Goal: Task Accomplishment & Management: Manage account settings

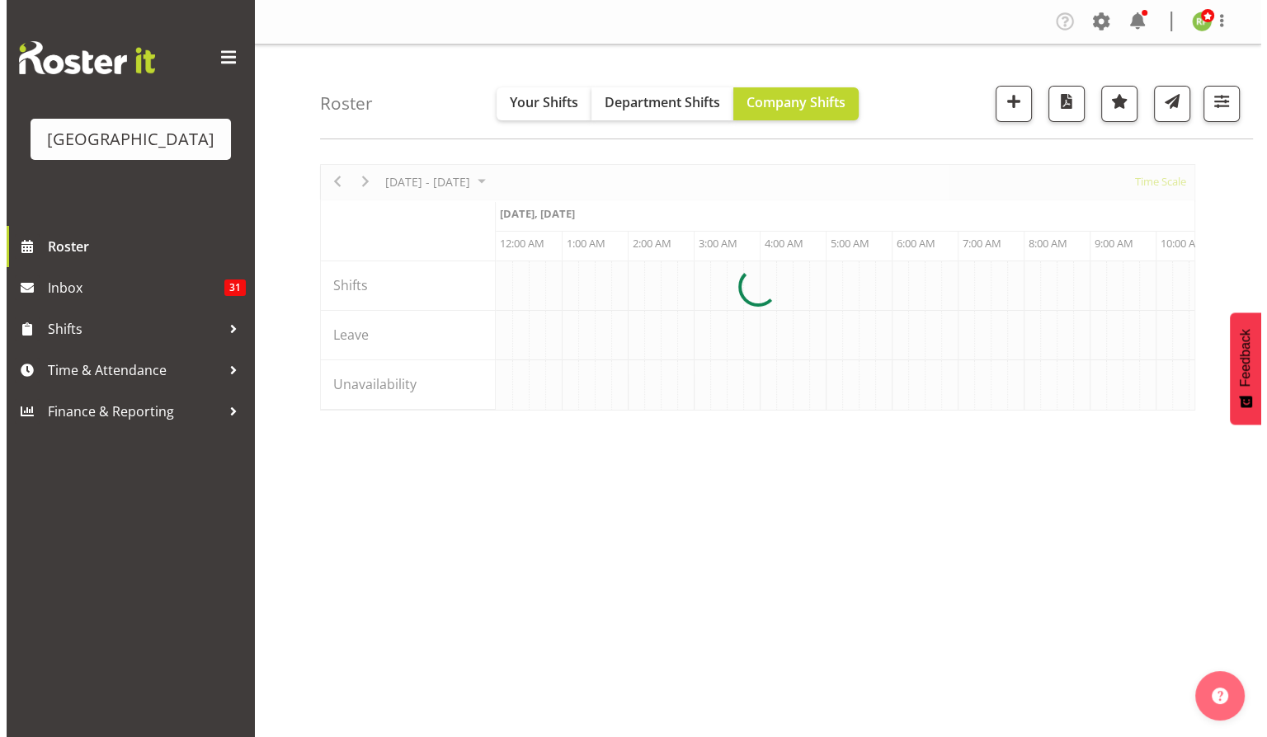
scroll to position [0, 1583]
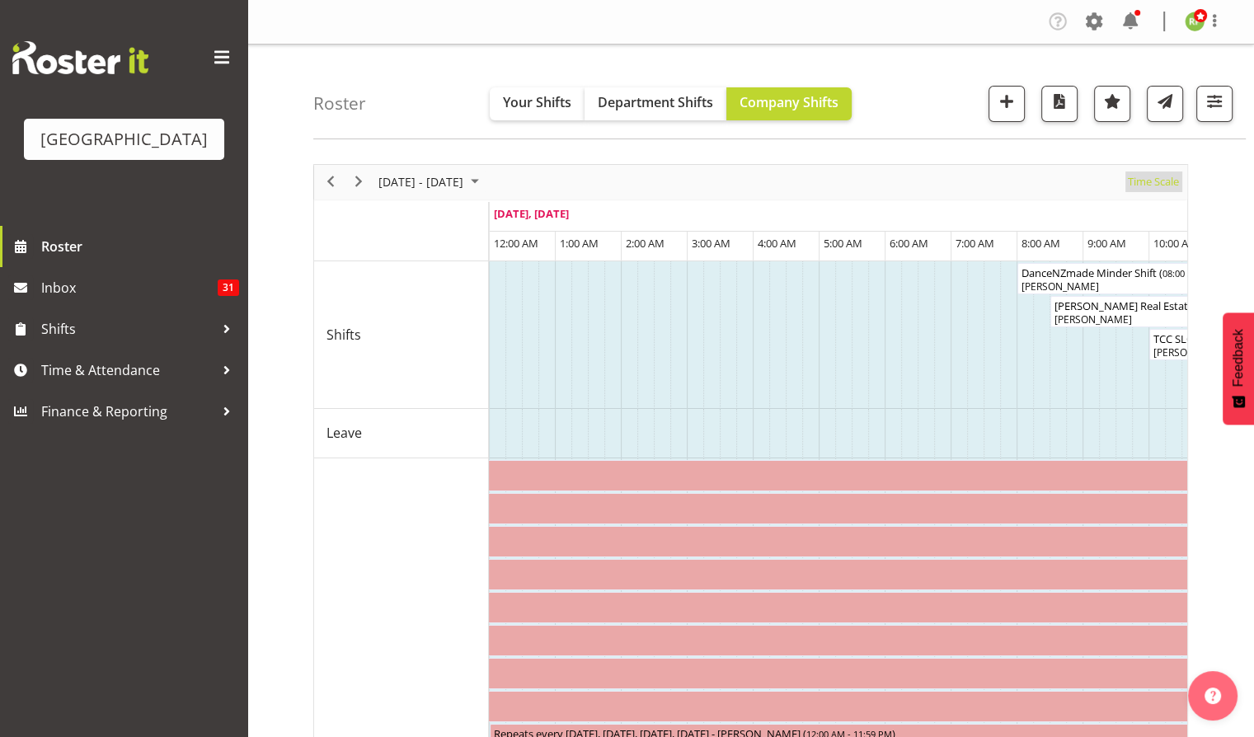
click at [1146, 181] on span "Time Scale" at bounding box center [1153, 182] width 54 height 21
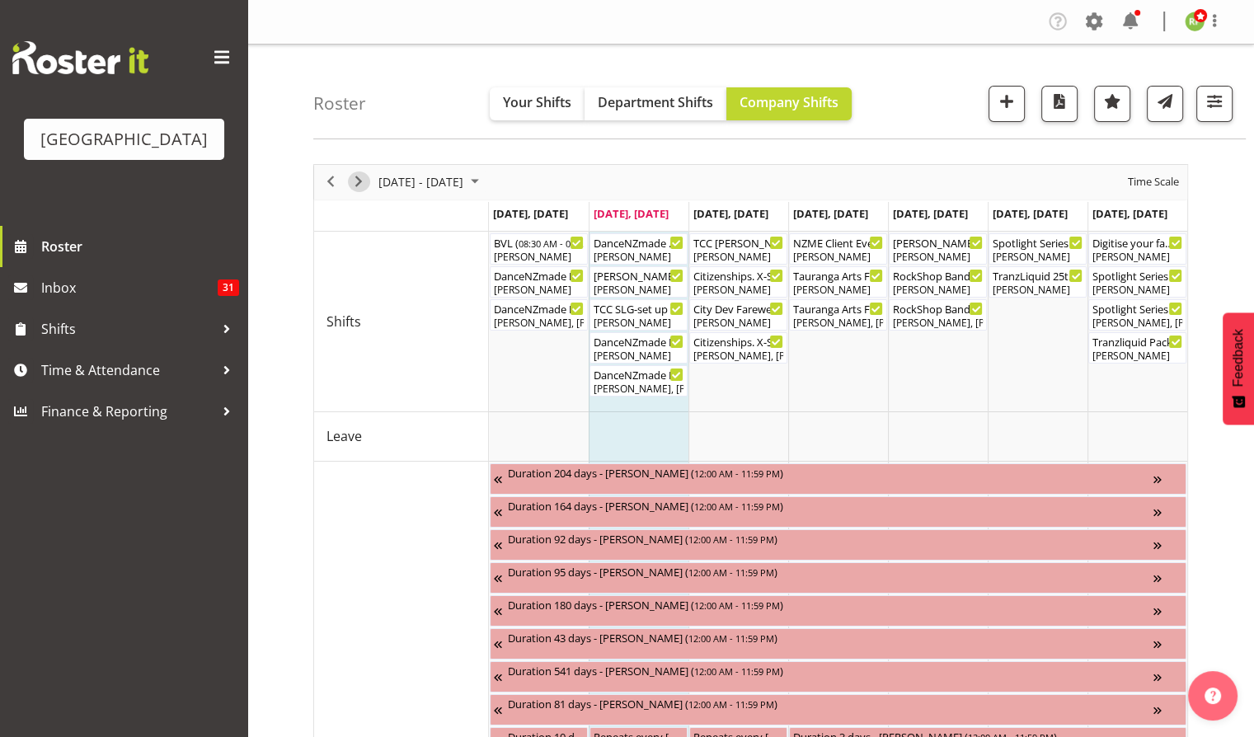
click at [356, 181] on span "Next" at bounding box center [359, 182] width 20 height 21
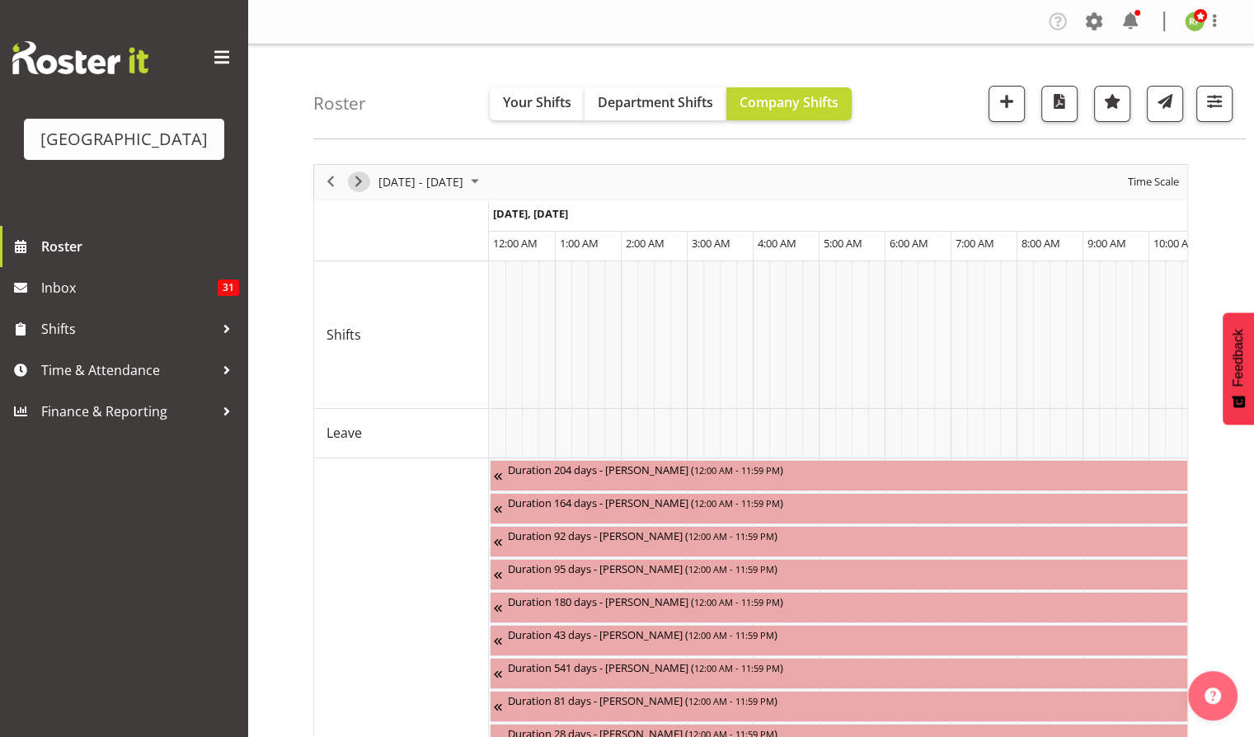
click at [356, 181] on span "Next" at bounding box center [359, 182] width 20 height 21
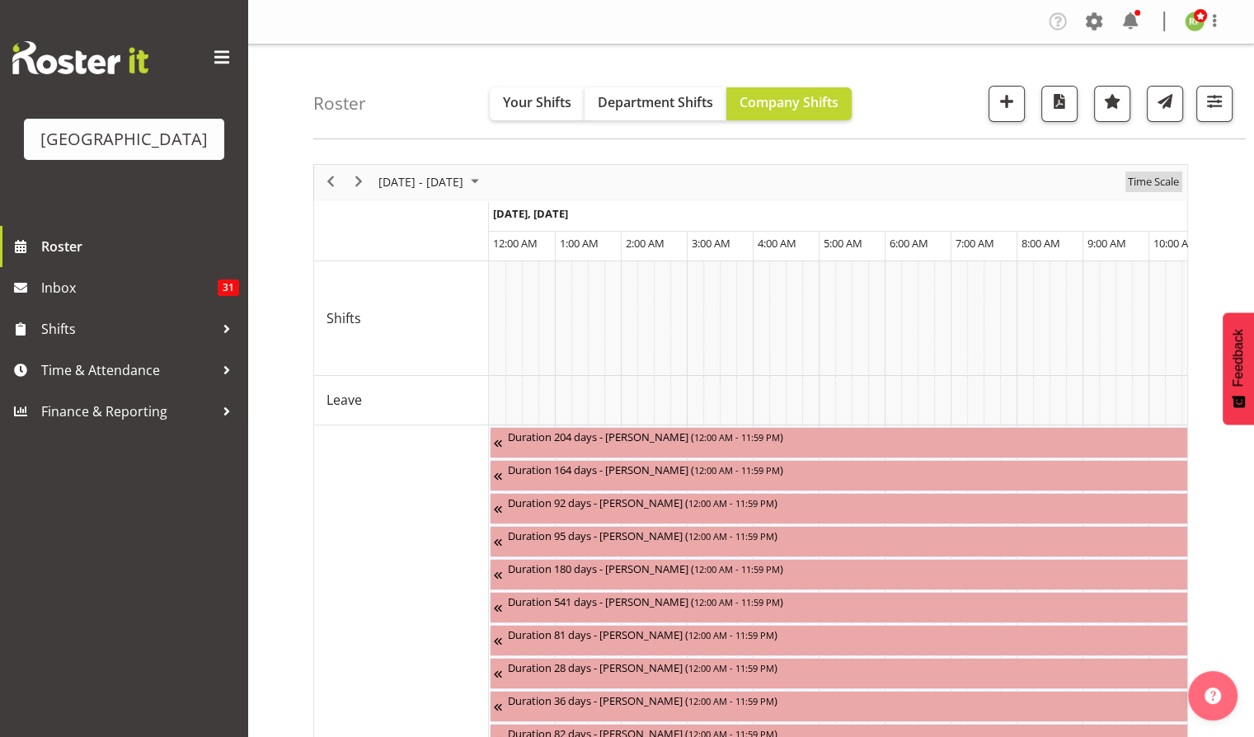
click at [1157, 186] on span "Time Scale" at bounding box center [1153, 182] width 54 height 21
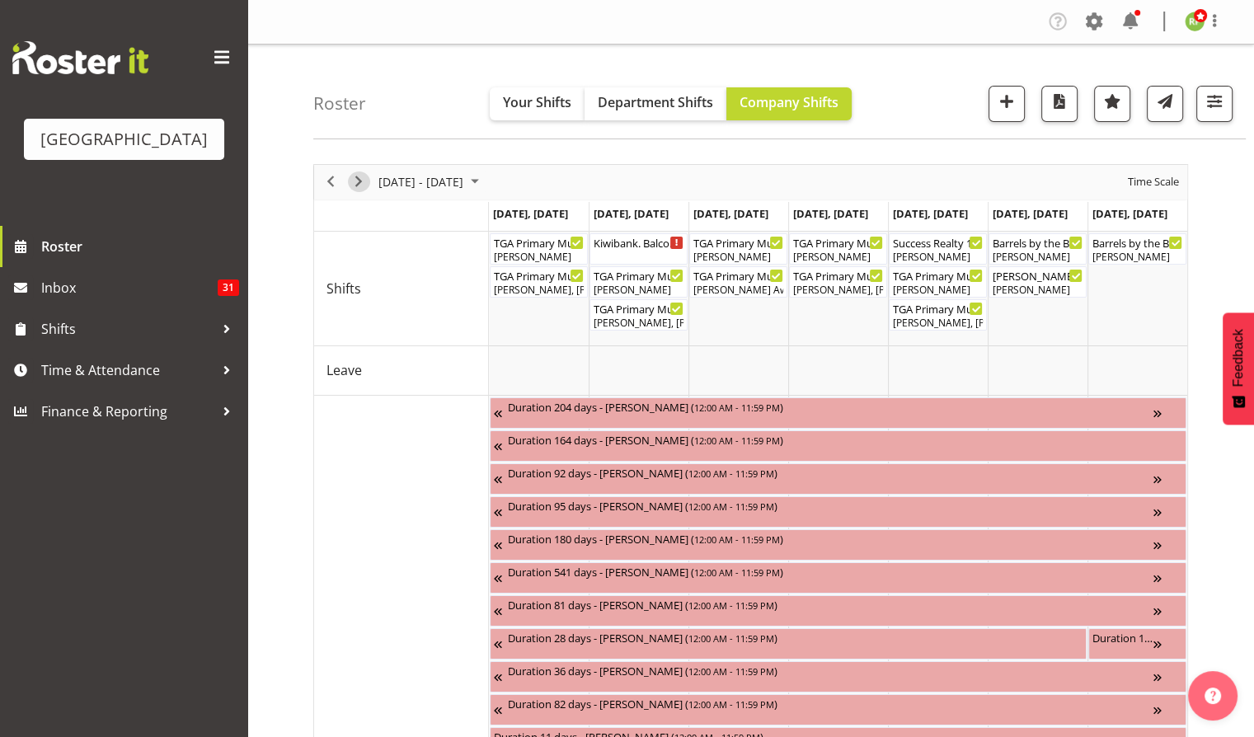
click at [349, 184] on span "Next" at bounding box center [359, 182] width 20 height 21
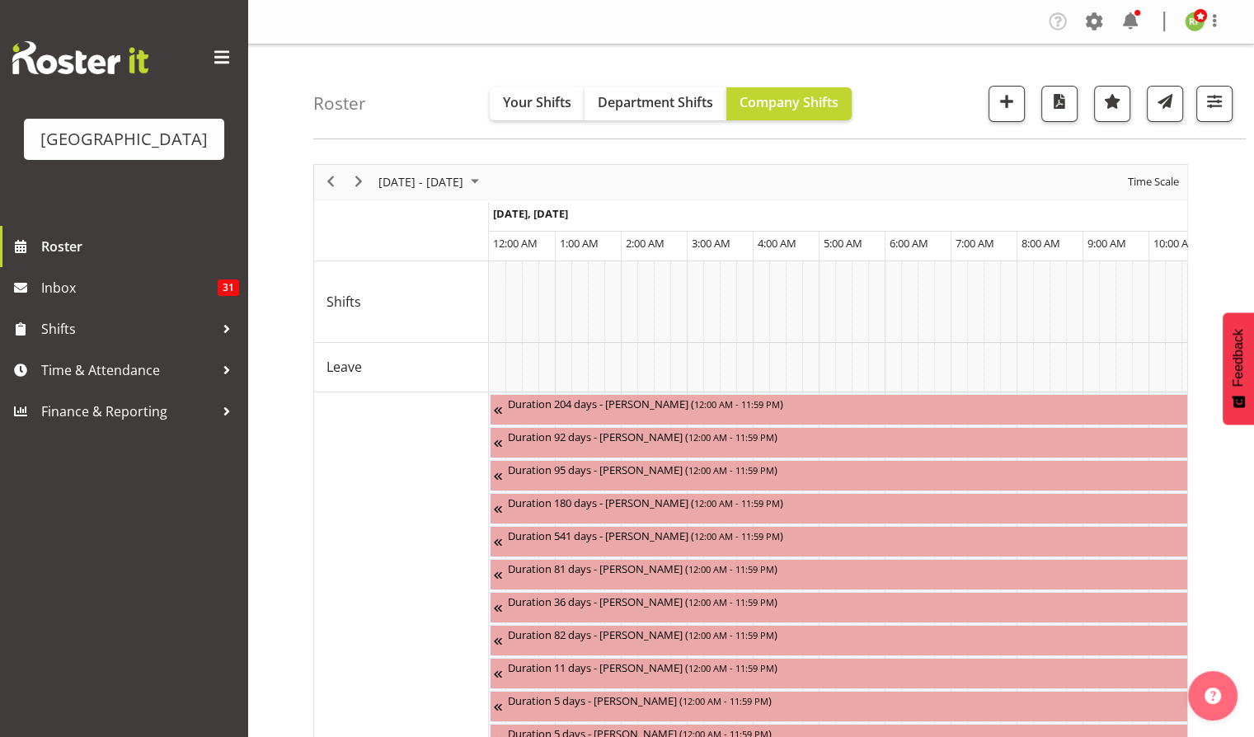
click at [1158, 165] on div "Time Scale" at bounding box center [1153, 182] width 63 height 35
click at [1158, 181] on span "Time Scale" at bounding box center [1153, 182] width 54 height 21
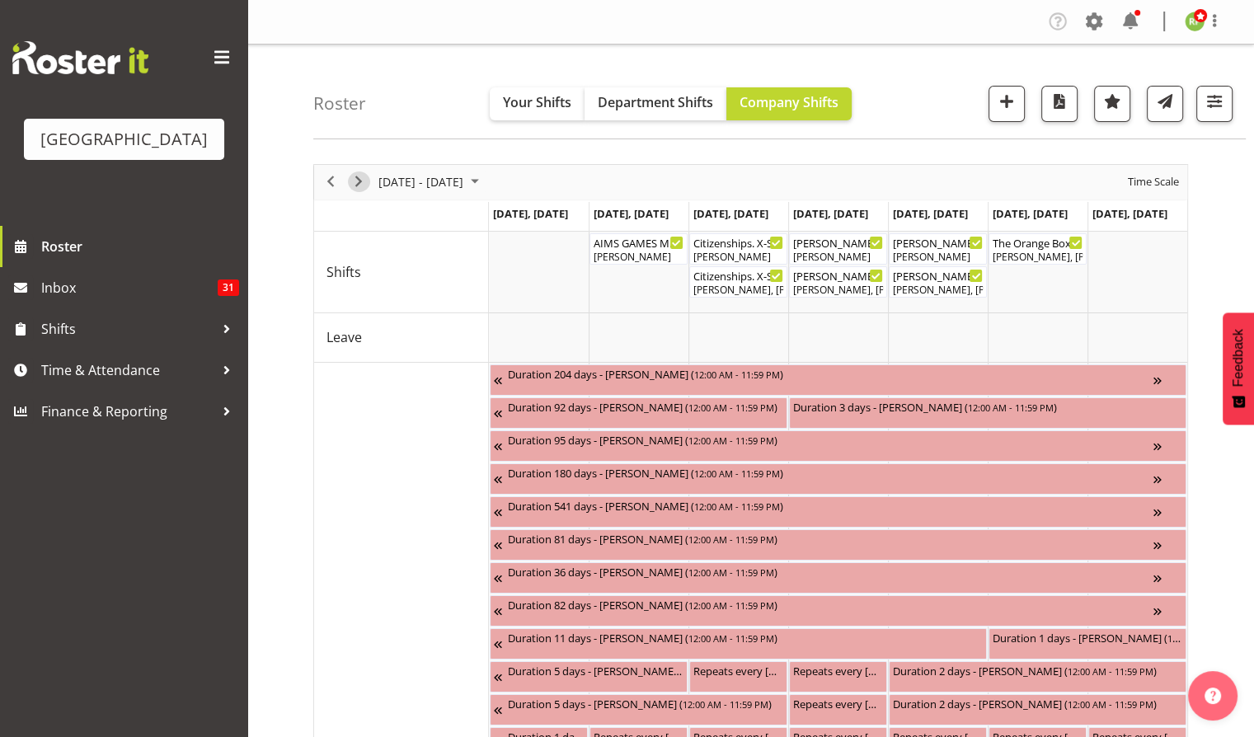
click at [364, 184] on span "Next" at bounding box center [359, 182] width 20 height 21
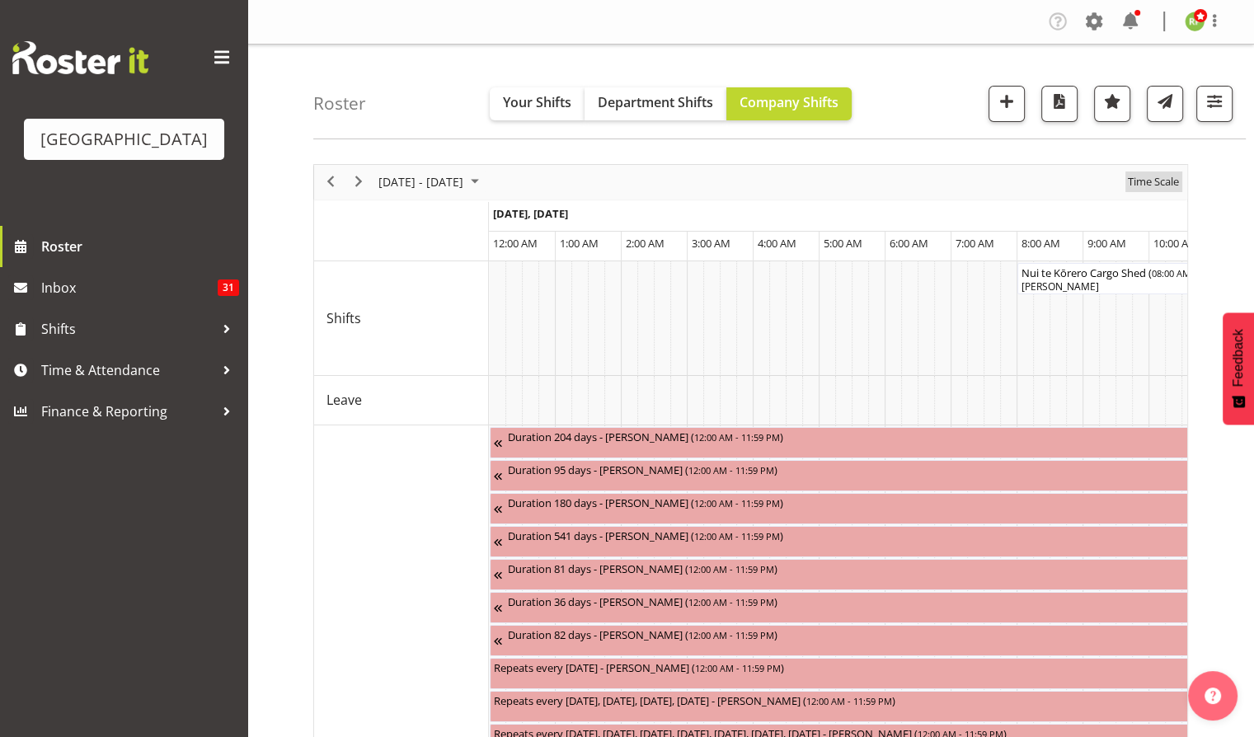
click at [1151, 185] on span "Time Scale" at bounding box center [1153, 182] width 54 height 21
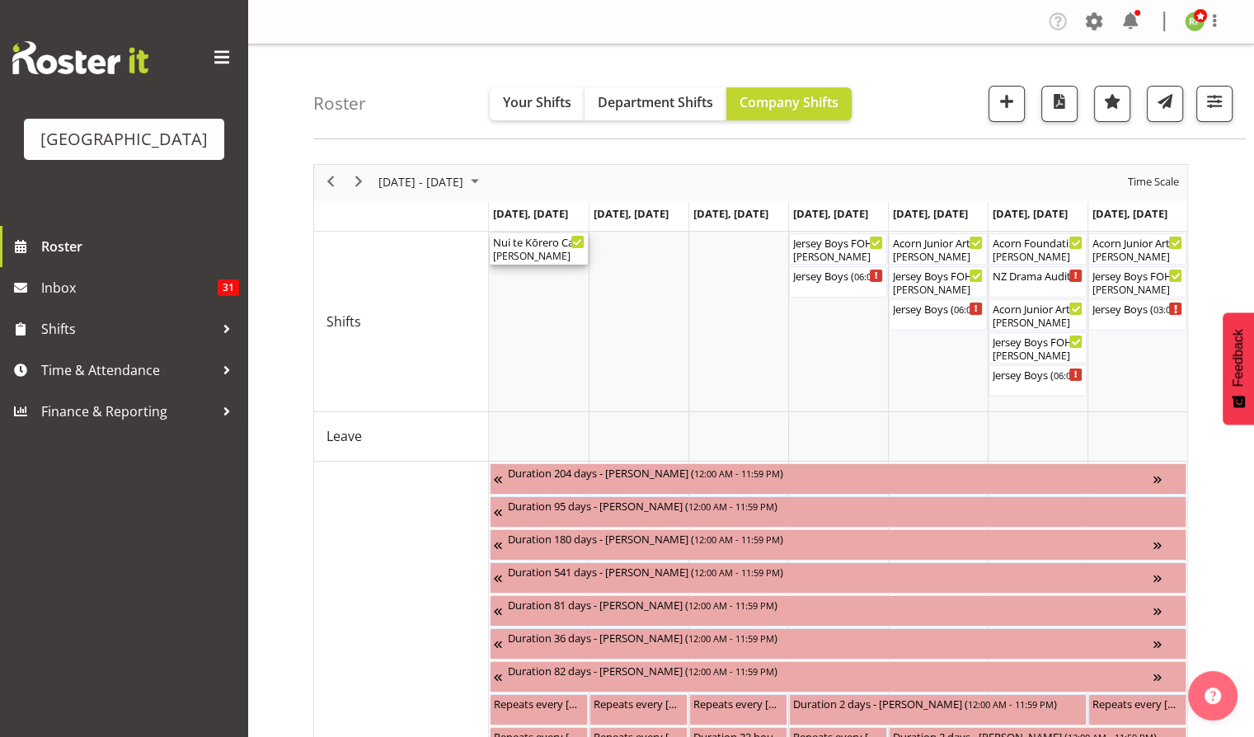
click at [518, 253] on div "[PERSON_NAME]" at bounding box center [539, 256] width 92 height 15
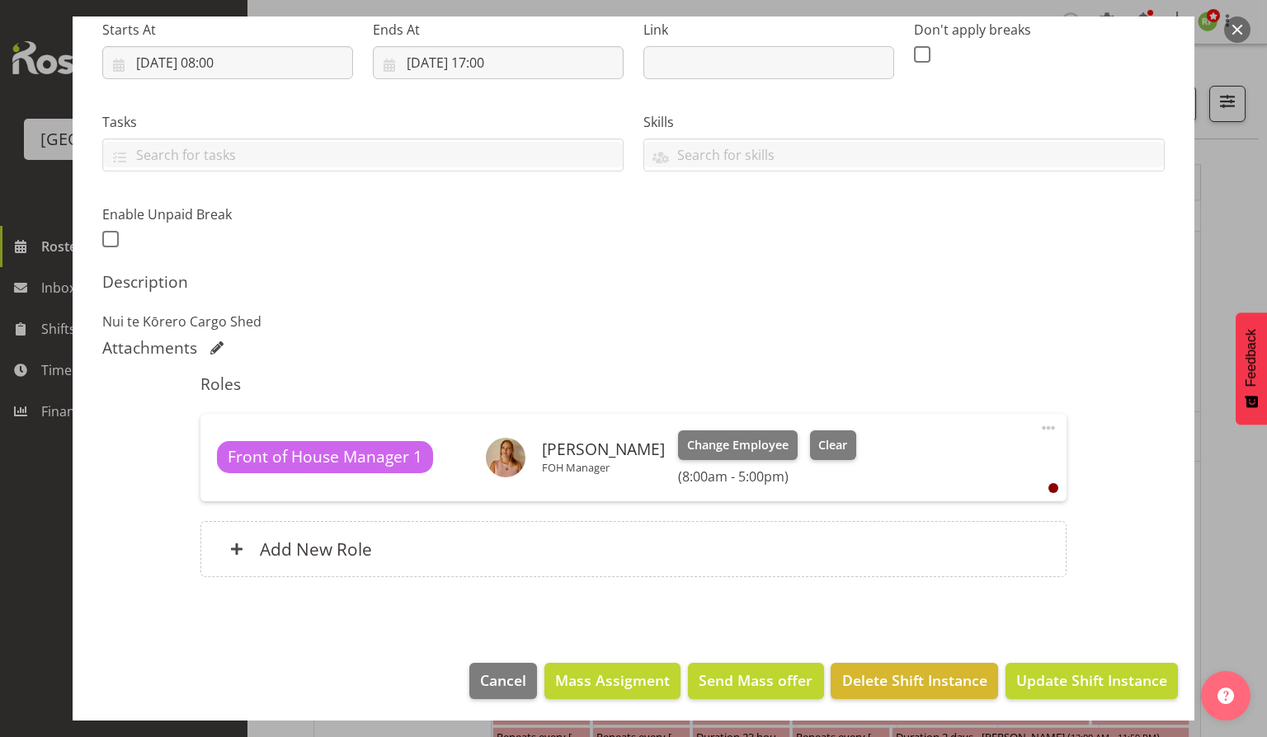
scroll to position [270, 0]
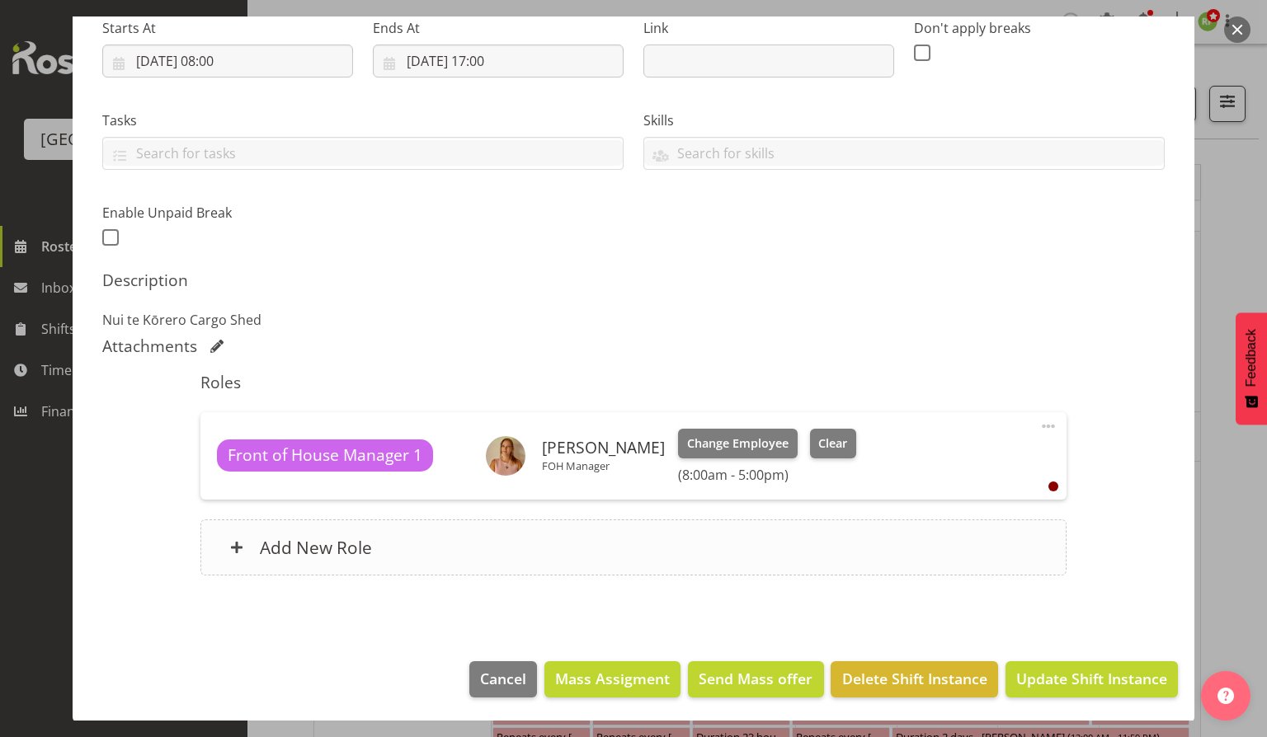
click at [330, 554] on h6 "Add New Role" at bounding box center [316, 547] width 112 height 21
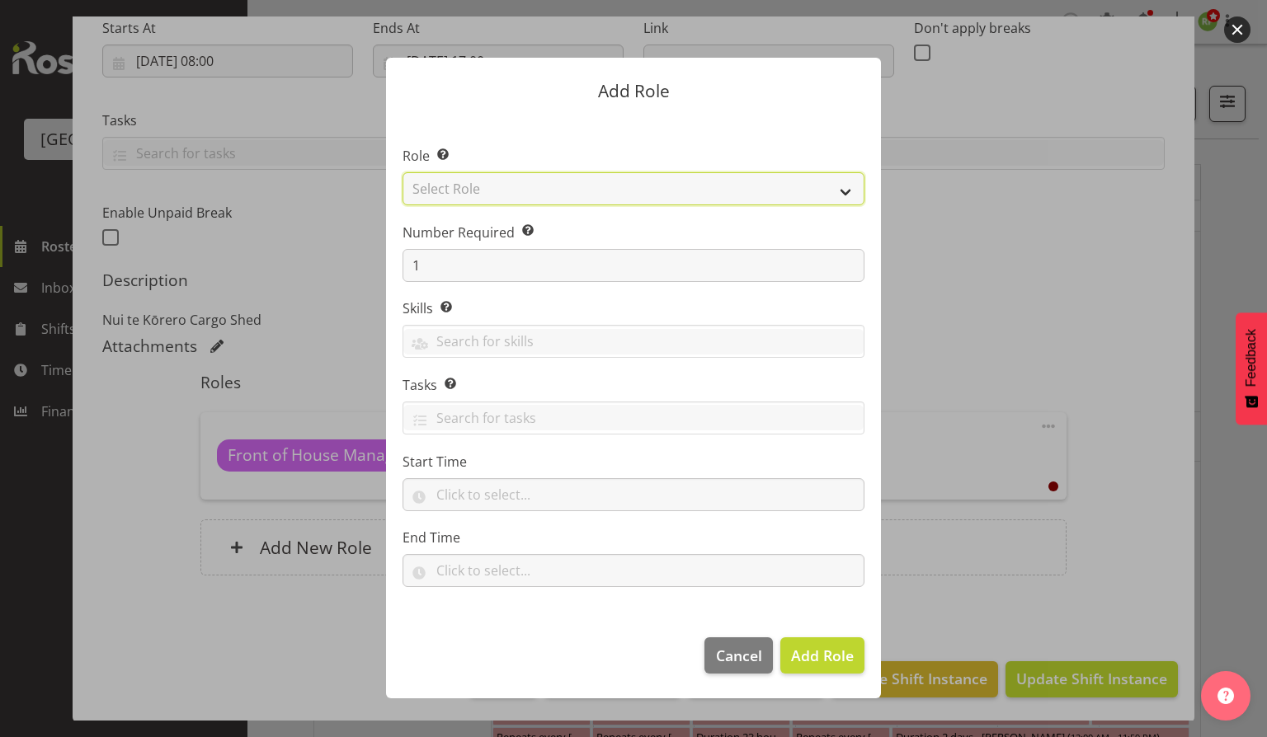
click at [842, 195] on select "Select Role Audio Bar Bar Runner Bar Training Box Office Cargo Shed Venue Rep C…" at bounding box center [633, 188] width 462 height 33
select select "1295"
click at [402, 172] on select "Select Role Audio Bar Bar Runner Bar Training Box Office Cargo Shed Venue Rep C…" at bounding box center [633, 188] width 462 height 33
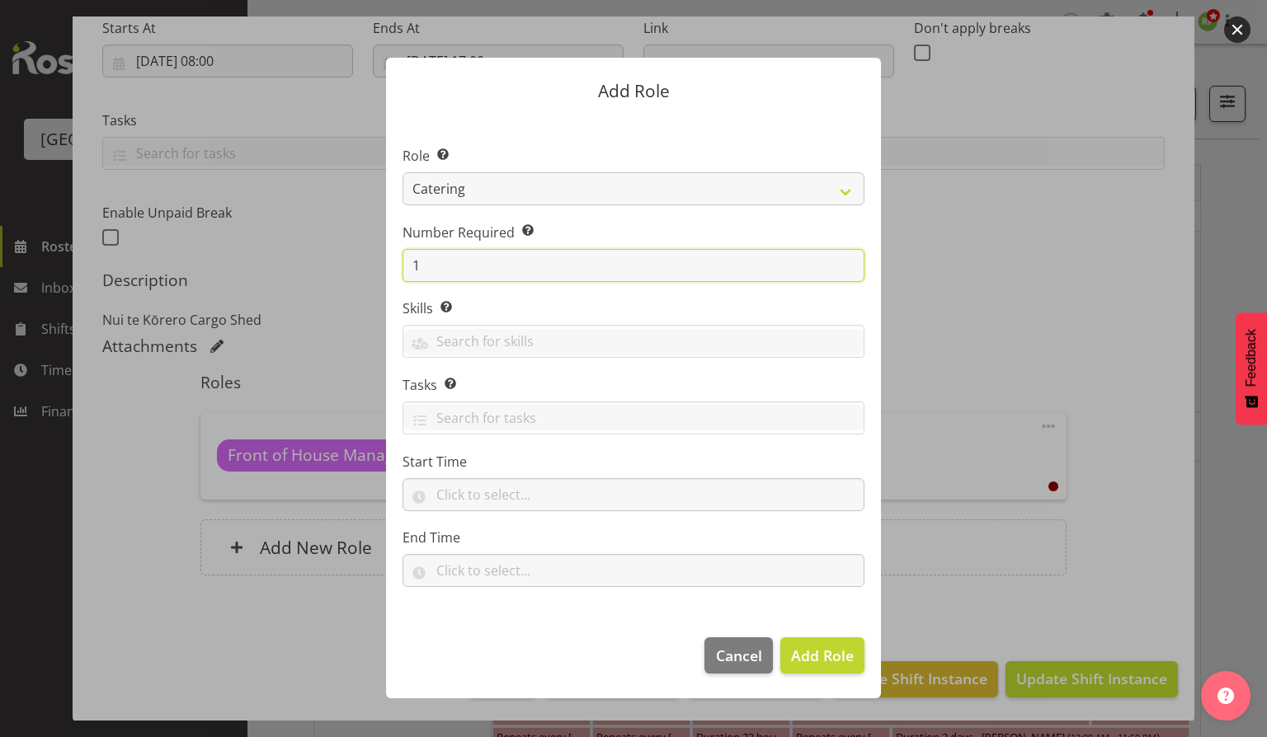
click at [426, 279] on input "1" at bounding box center [633, 265] width 462 height 33
type input "2"
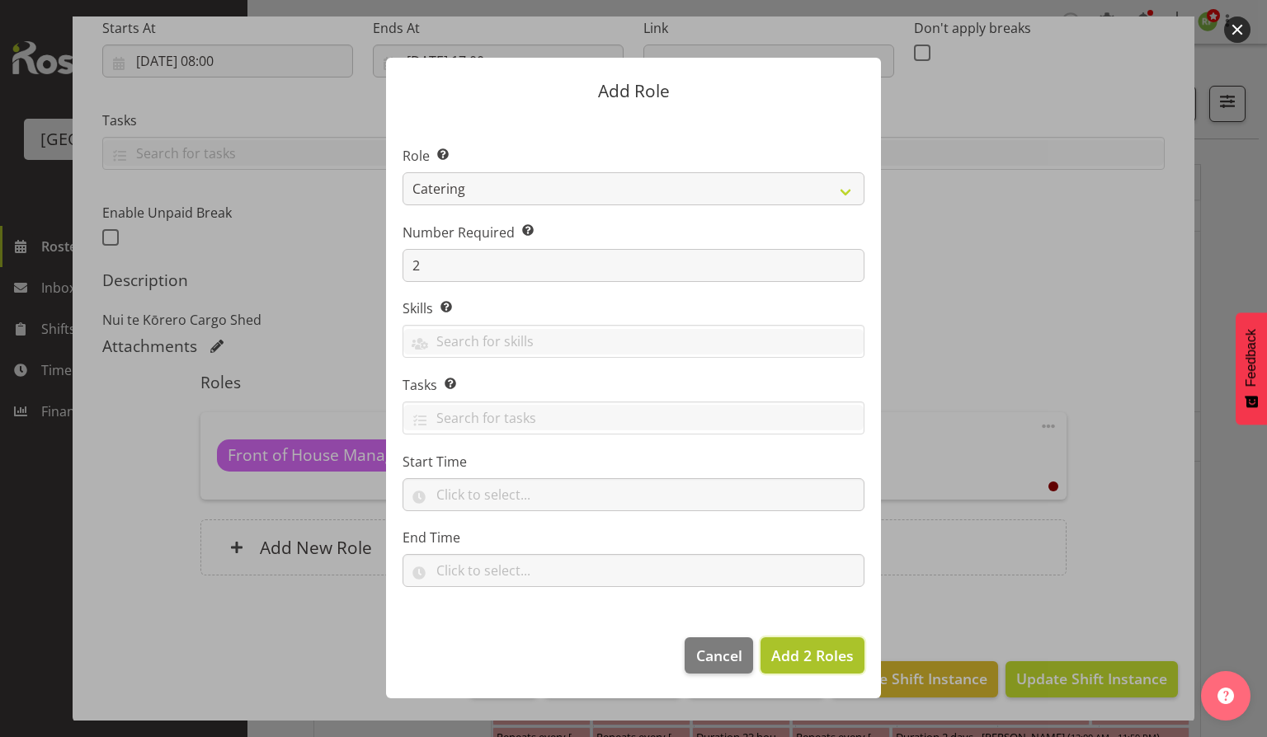
click at [811, 658] on span "Add 2 Roles" at bounding box center [812, 656] width 82 height 20
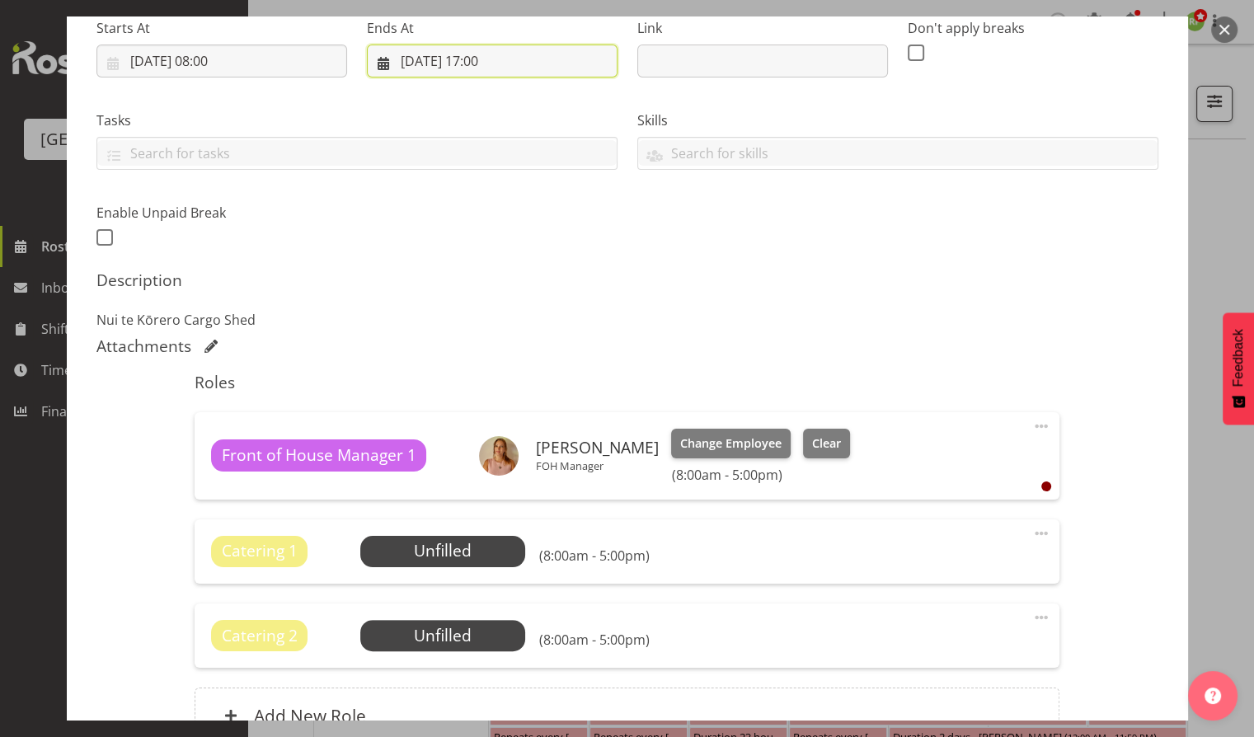
click at [500, 62] on input "[DATE] 17:00" at bounding box center [492, 61] width 251 height 33
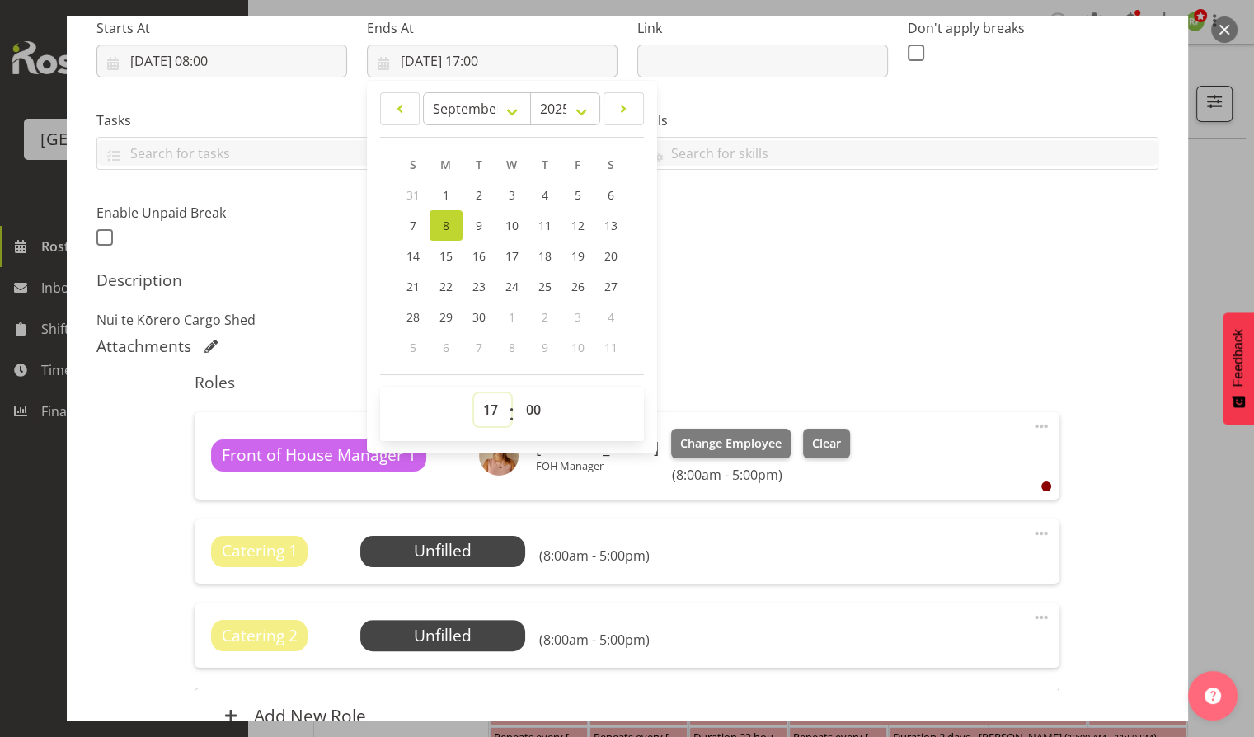
click at [487, 407] on select "00 01 02 03 04 05 06 07 08 09 10 11 12 13 14 15 16 17 18 19 20 21 22 23" at bounding box center [492, 409] width 37 height 33
select select "19"
click at [474, 393] on select "00 01 02 03 04 05 06 07 08 09 10 11 12 13 14 15 16 17 18 19 20 21 22 23" at bounding box center [492, 409] width 37 height 33
type input "[DATE] 19:00"
click at [493, 424] on select "00 01 02 03 04 05 06 07 08 09 10 11 12 13 14 15 16 17 18 19 20 21 22 23" at bounding box center [492, 409] width 37 height 33
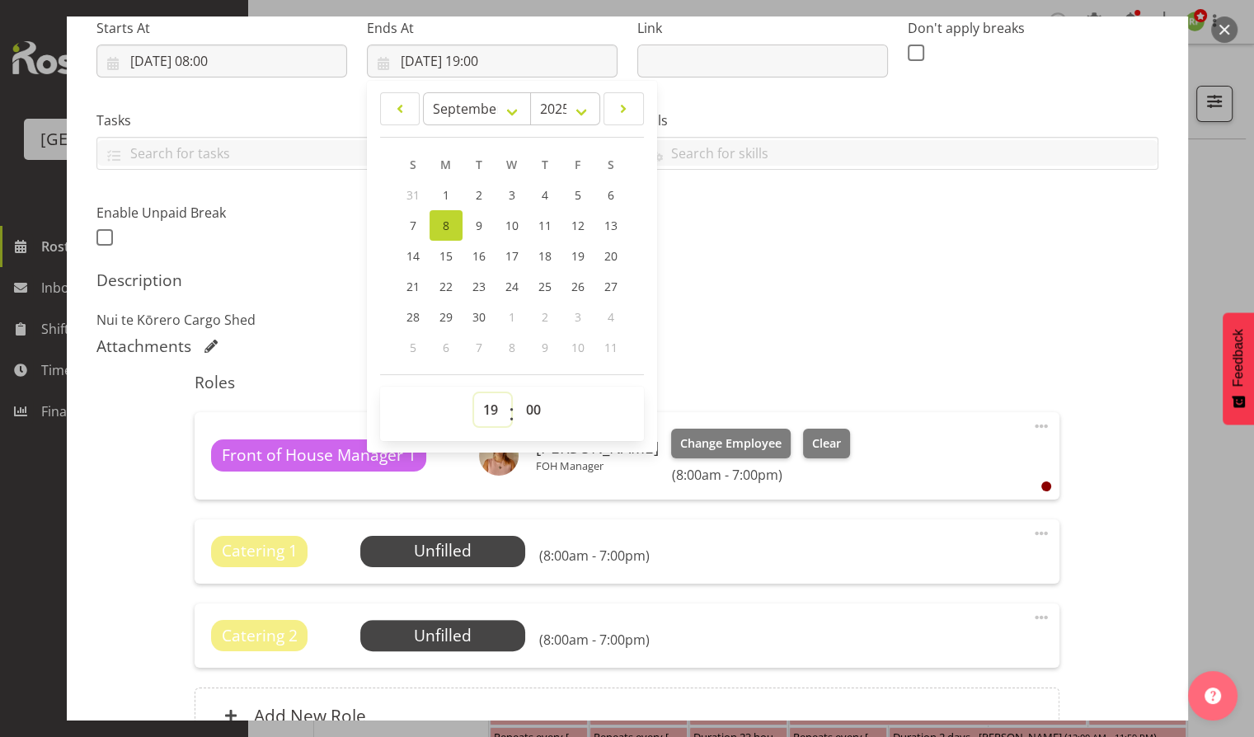
select select "18"
click at [474, 393] on select "00 01 02 03 04 05 06 07 08 09 10 11 12 13 14 15 16 17 18 19 20 21 22 23" at bounding box center [492, 409] width 37 height 33
type input "[DATE] 18:00"
click at [752, 352] on div "Attachments" at bounding box center [627, 346] width 1062 height 20
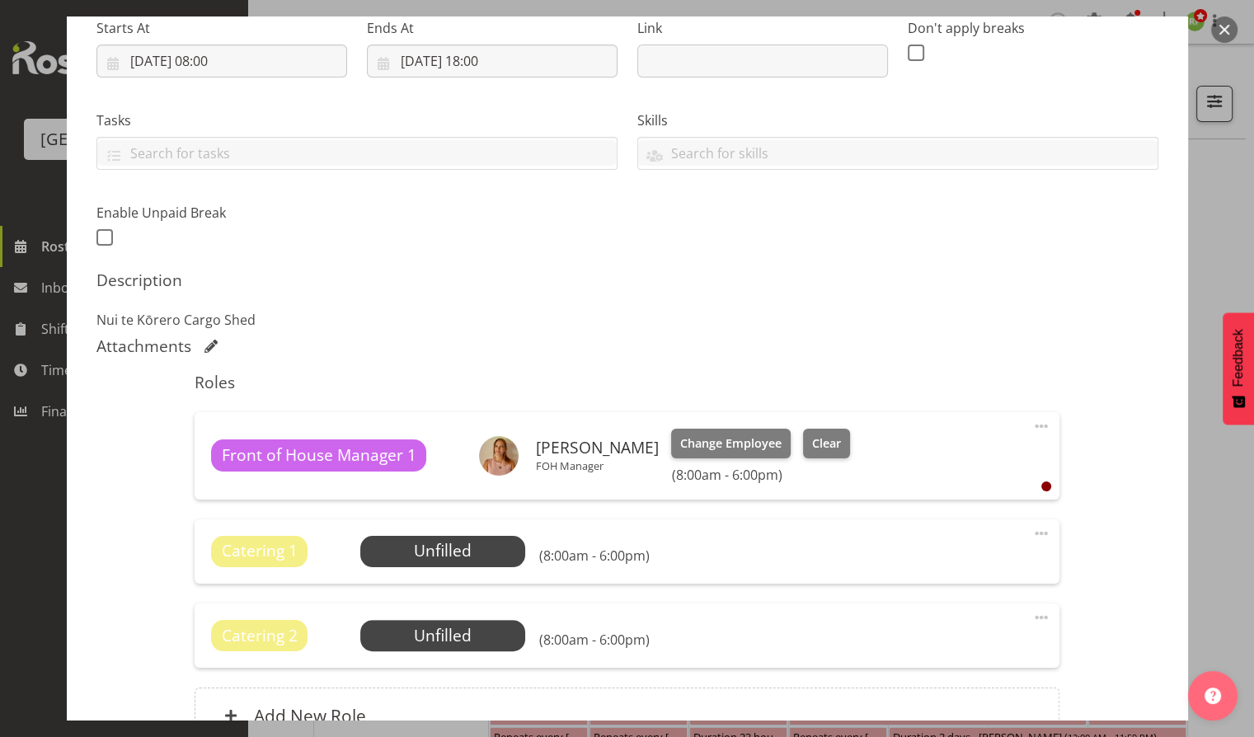
click at [1032, 532] on span at bounding box center [1042, 534] width 20 height 20
click at [913, 574] on link "Edit" at bounding box center [972, 570] width 158 height 30
select select "8"
select select "2025"
select select "8"
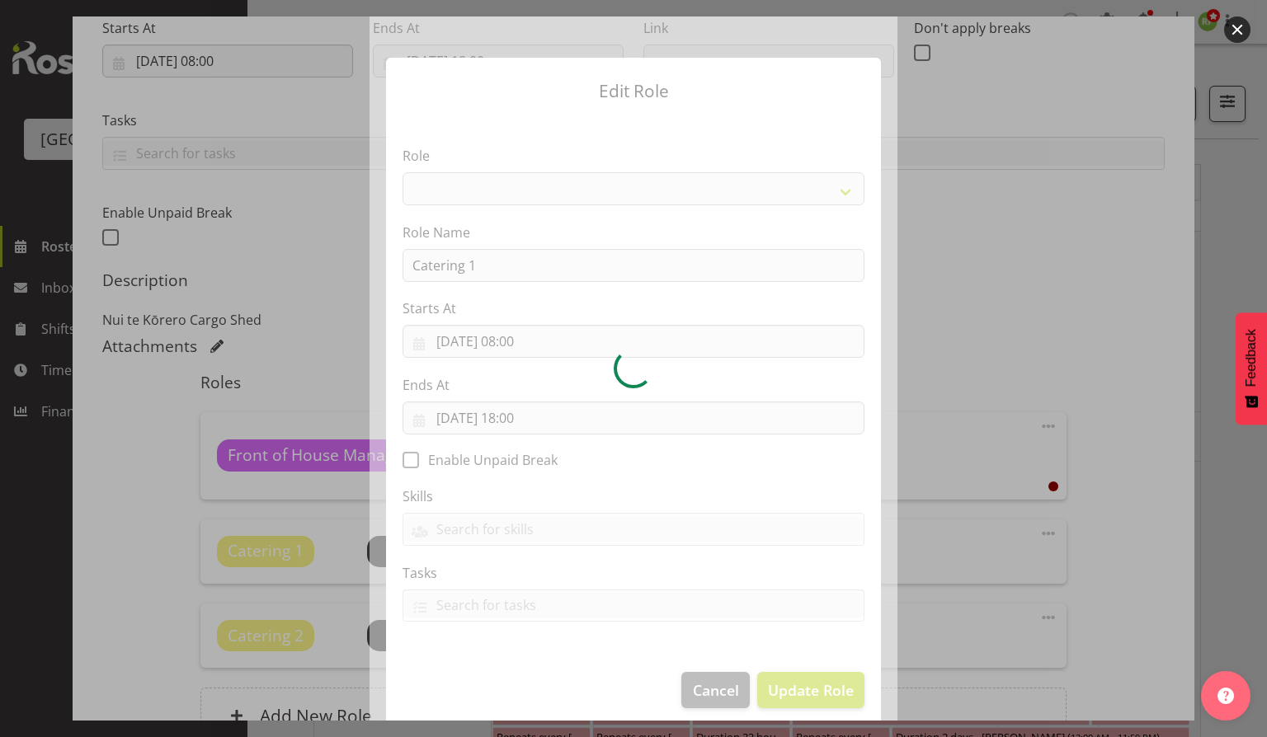
select select "1295"
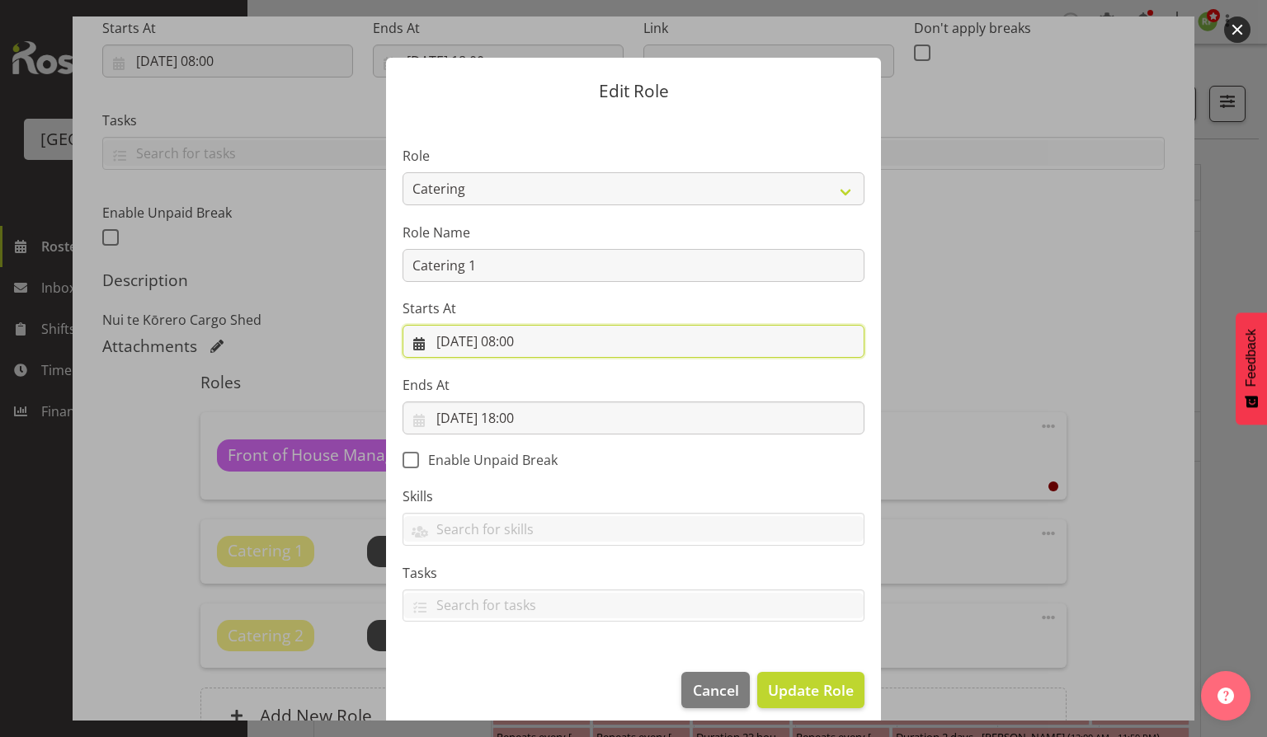
click at [526, 348] on input "[DATE] 08:00" at bounding box center [633, 341] width 462 height 33
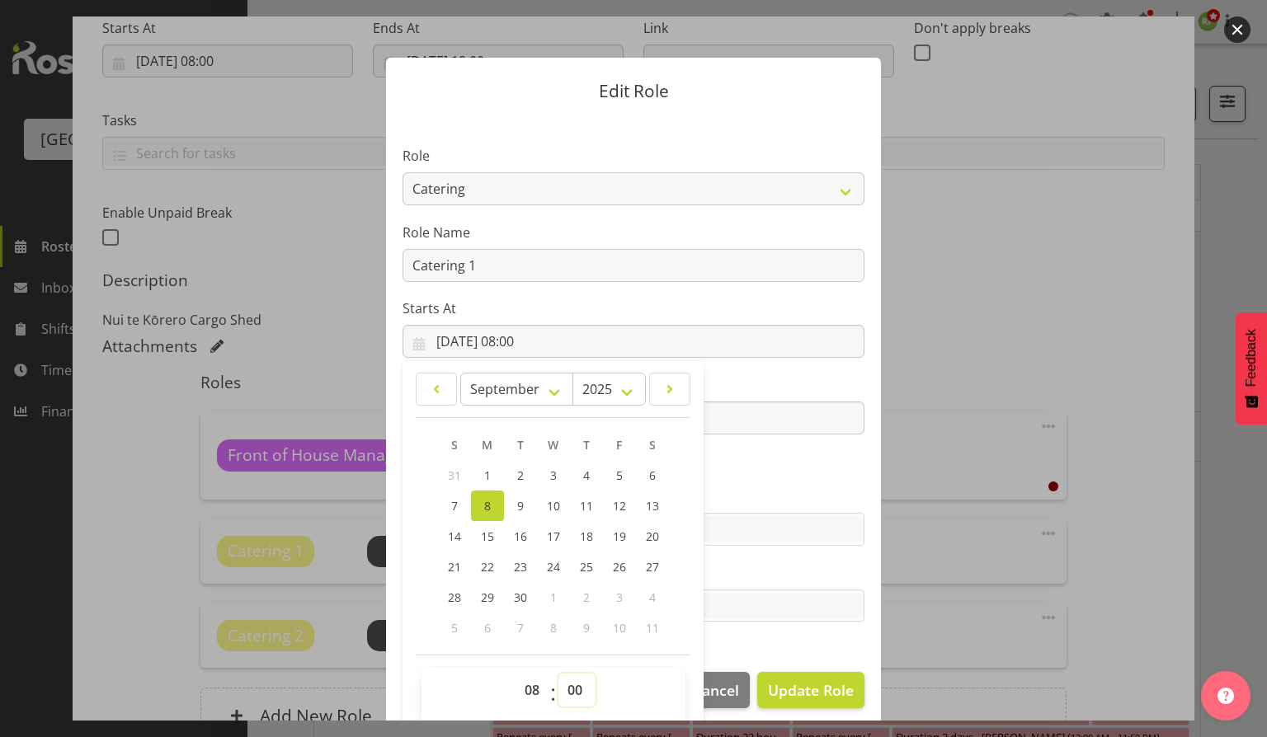
click at [565, 692] on select "00 01 02 03 04 05 06 07 08 09 10 11 12 13 14 15 16 17 18 19 20 21 22 23 24 25 2…" at bounding box center [576, 690] width 37 height 33
select select "30"
click at [558, 674] on select "00 01 02 03 04 05 06 07 08 09 10 11 12 13 14 15 16 17 18 19 20 21 22 23 24 25 2…" at bounding box center [576, 690] width 37 height 33
type input "[DATE] 08:30"
click at [732, 632] on section "Role Audio Bar Bar Runner Bar Training Box Office Cargo Shed Venue Rep Catering…" at bounding box center [633, 385] width 495 height 539
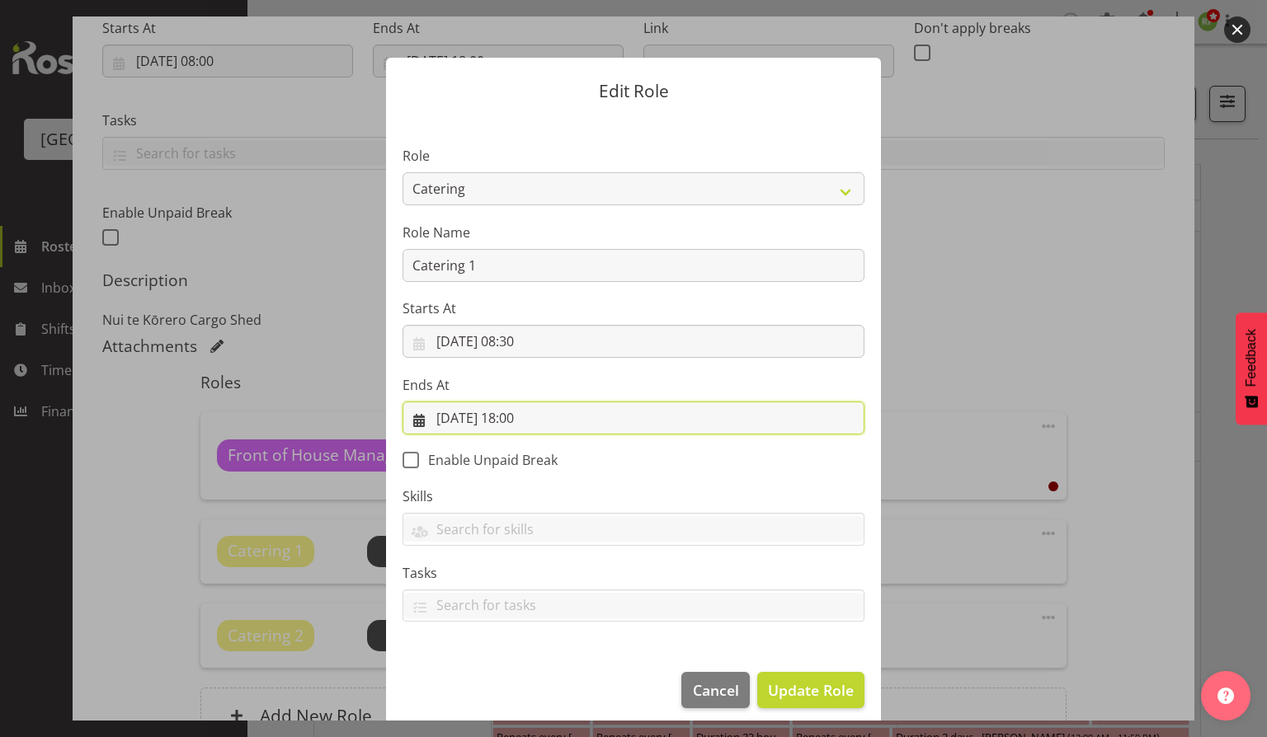
click at [555, 424] on input "[DATE] 18:00" at bounding box center [633, 418] width 462 height 33
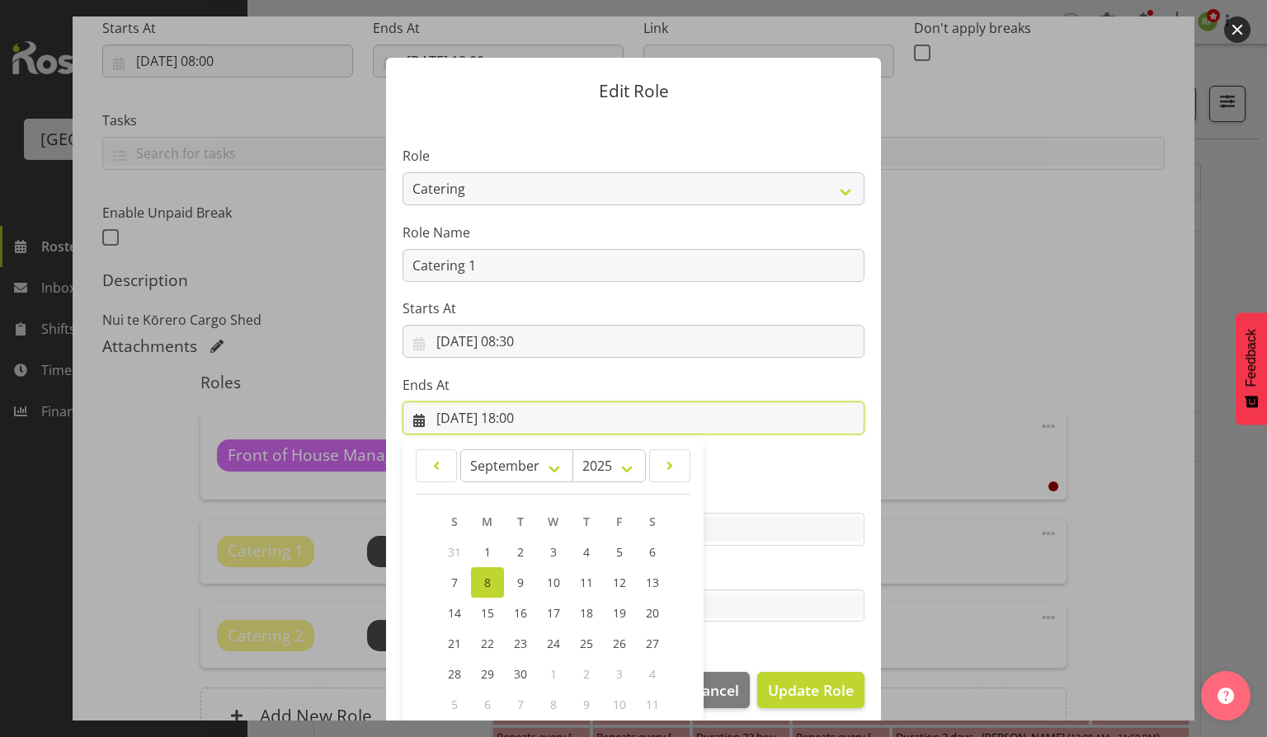
scroll to position [88, 0]
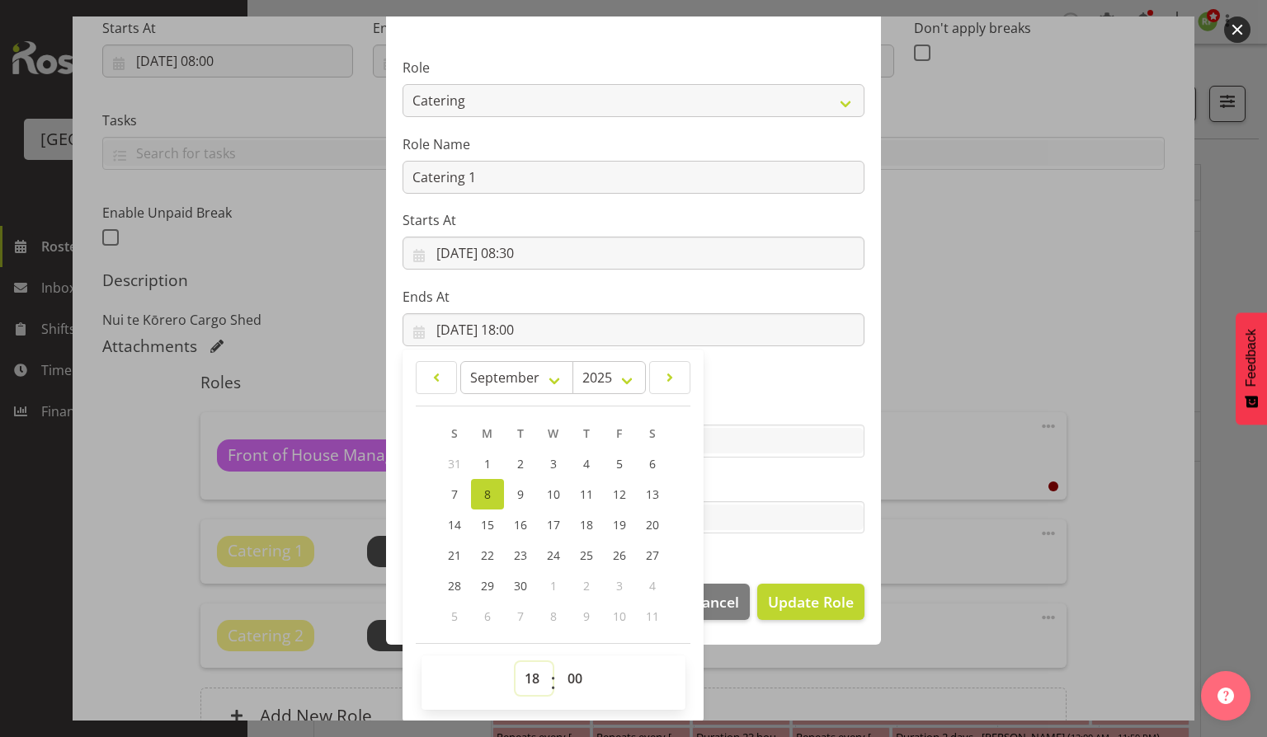
click at [525, 673] on select "00 01 02 03 04 05 06 07 08 09 10 11 12 13 14 15 16 17 18 19 20 21 22 23" at bounding box center [533, 678] width 37 height 33
select select "17"
click at [515, 662] on select "00 01 02 03 04 05 06 07 08 09 10 11 12 13 14 15 16 17 18 19 20 21 22 23" at bounding box center [533, 678] width 37 height 33
type input "[DATE] 17:00"
click at [727, 628] on footer "Cancel Update Role" at bounding box center [633, 606] width 495 height 78
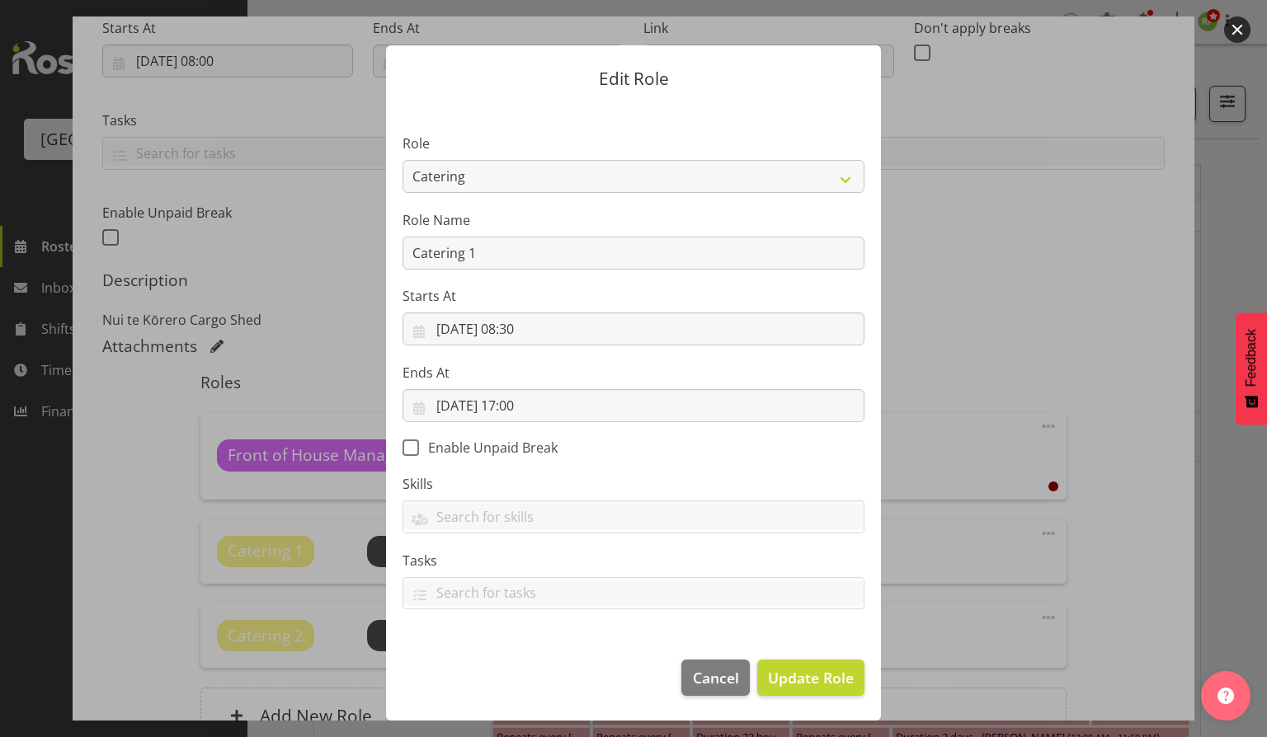
scroll to position [12, 0]
click at [774, 684] on span "Update Role" at bounding box center [811, 678] width 86 height 21
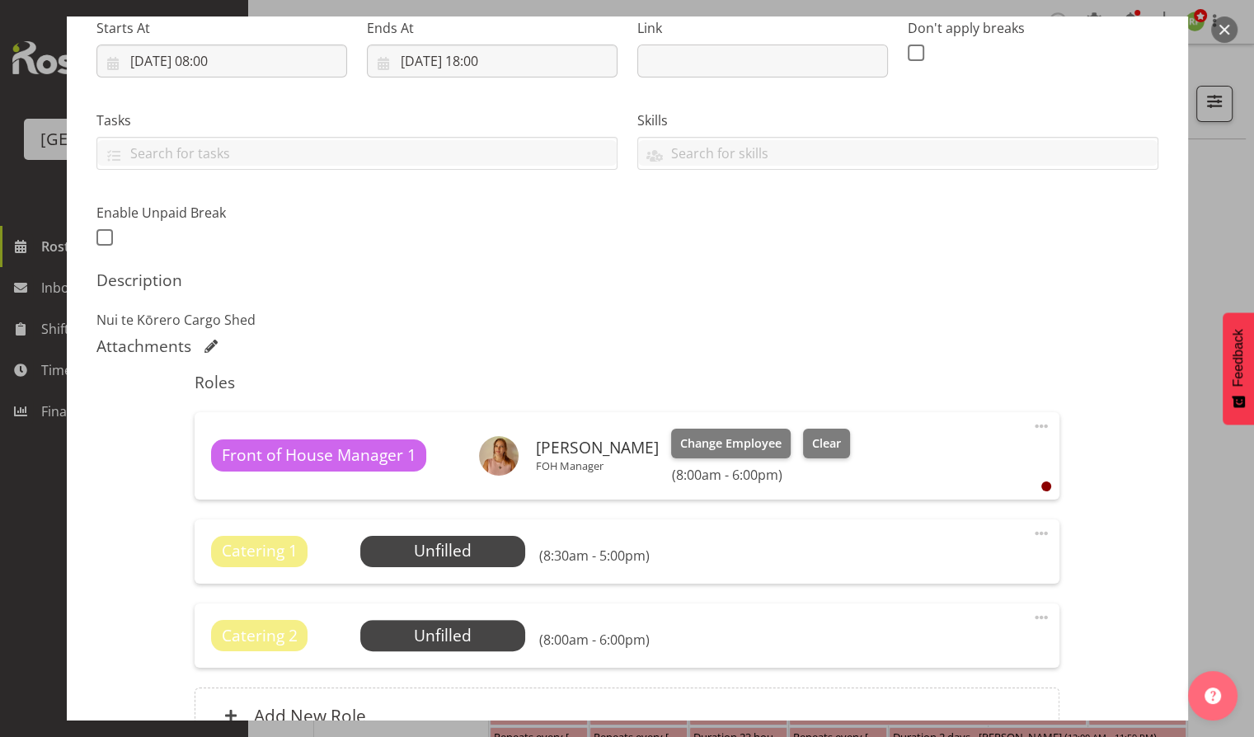
click at [1032, 618] on span at bounding box center [1042, 618] width 20 height 20
click at [908, 656] on link "Edit" at bounding box center [972, 654] width 158 height 30
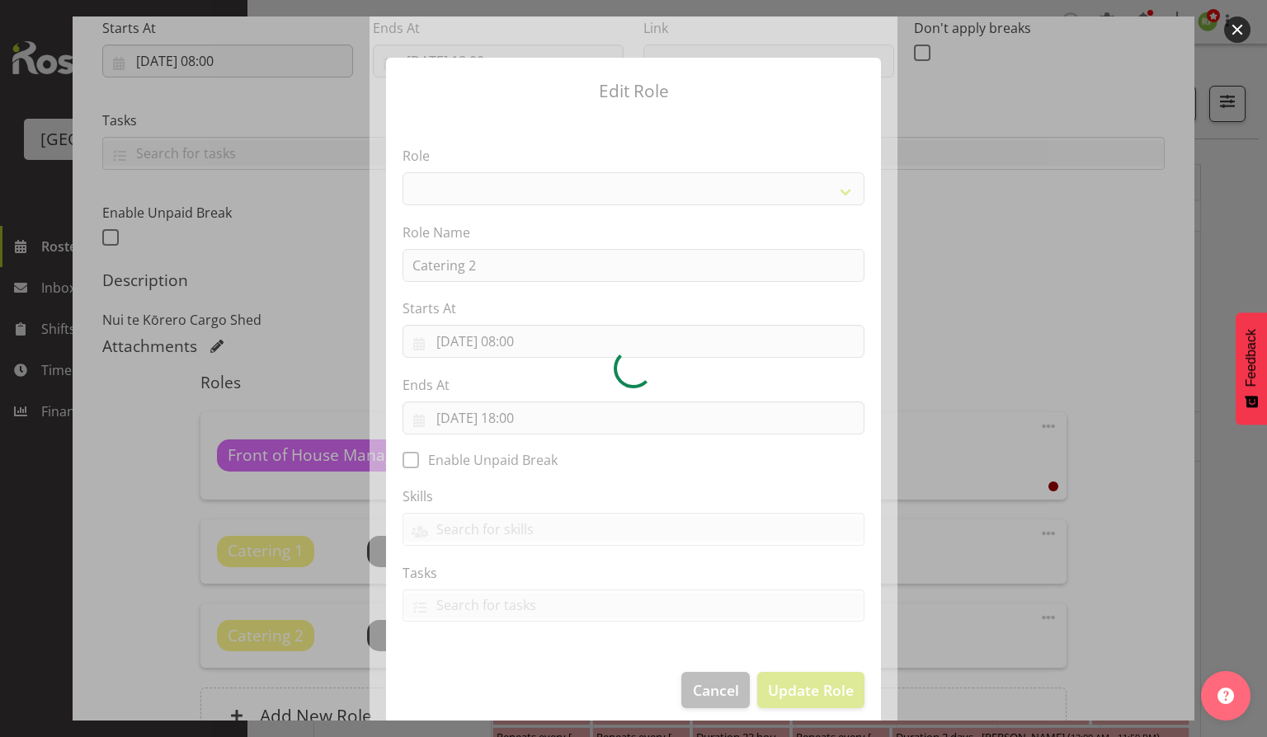
select select "1295"
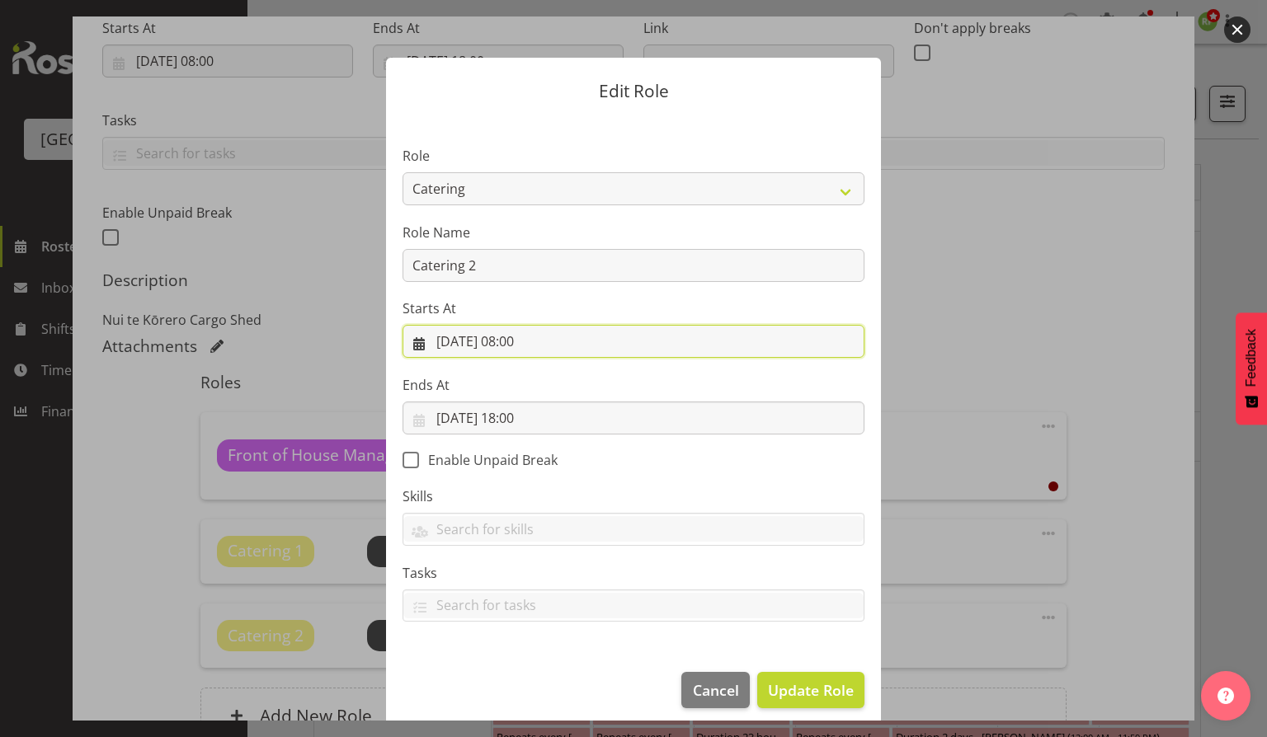
click at [535, 341] on input "[DATE] 08:00" at bounding box center [633, 341] width 462 height 33
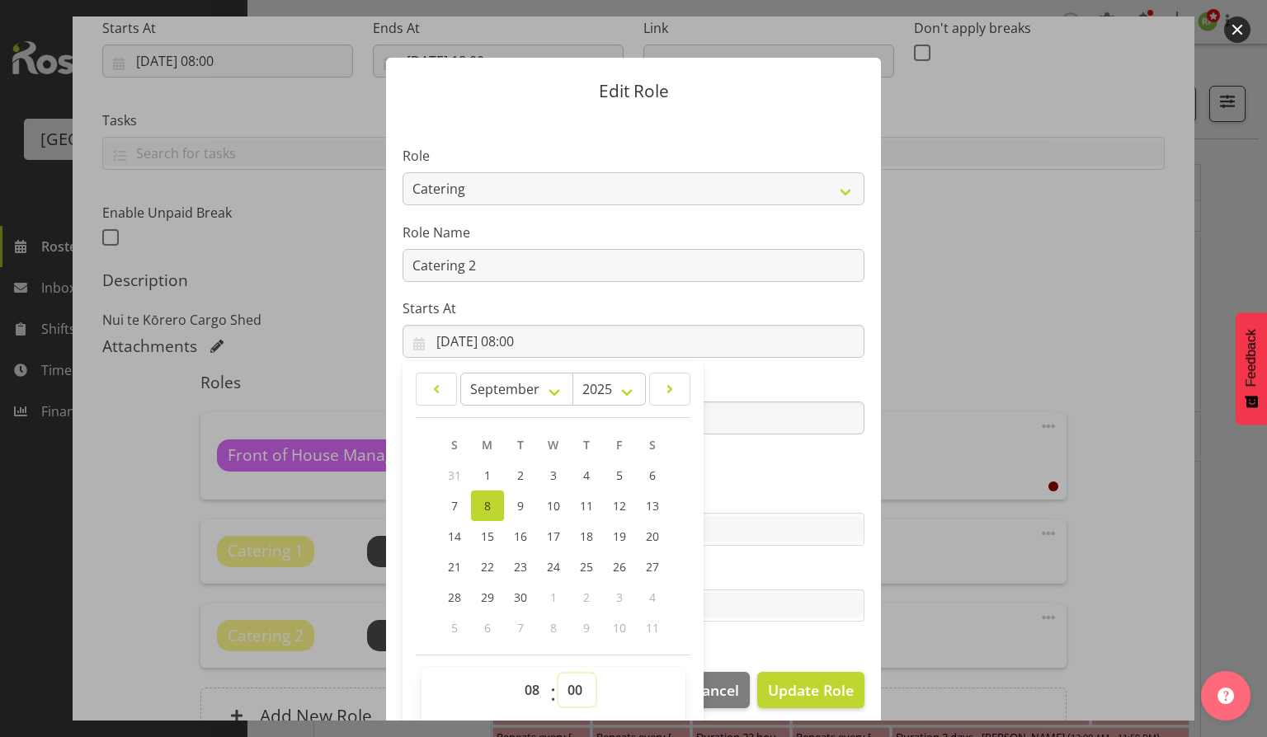
click at [571, 689] on select "00 01 02 03 04 05 06 07 08 09 10 11 12 13 14 15 16 17 18 19 20 21 22 23 24 25 2…" at bounding box center [576, 690] width 37 height 33
select select "30"
click at [558, 674] on select "00 01 02 03 04 05 06 07 08 09 10 11 12 13 14 15 16 17 18 19 20 21 22 23 24 25 2…" at bounding box center [576, 690] width 37 height 33
type input "[DATE] 08:30"
click at [781, 650] on section "Role Audio Bar Bar Runner Bar Training Box Office Cargo Shed Venue Rep Catering…" at bounding box center [633, 385] width 495 height 539
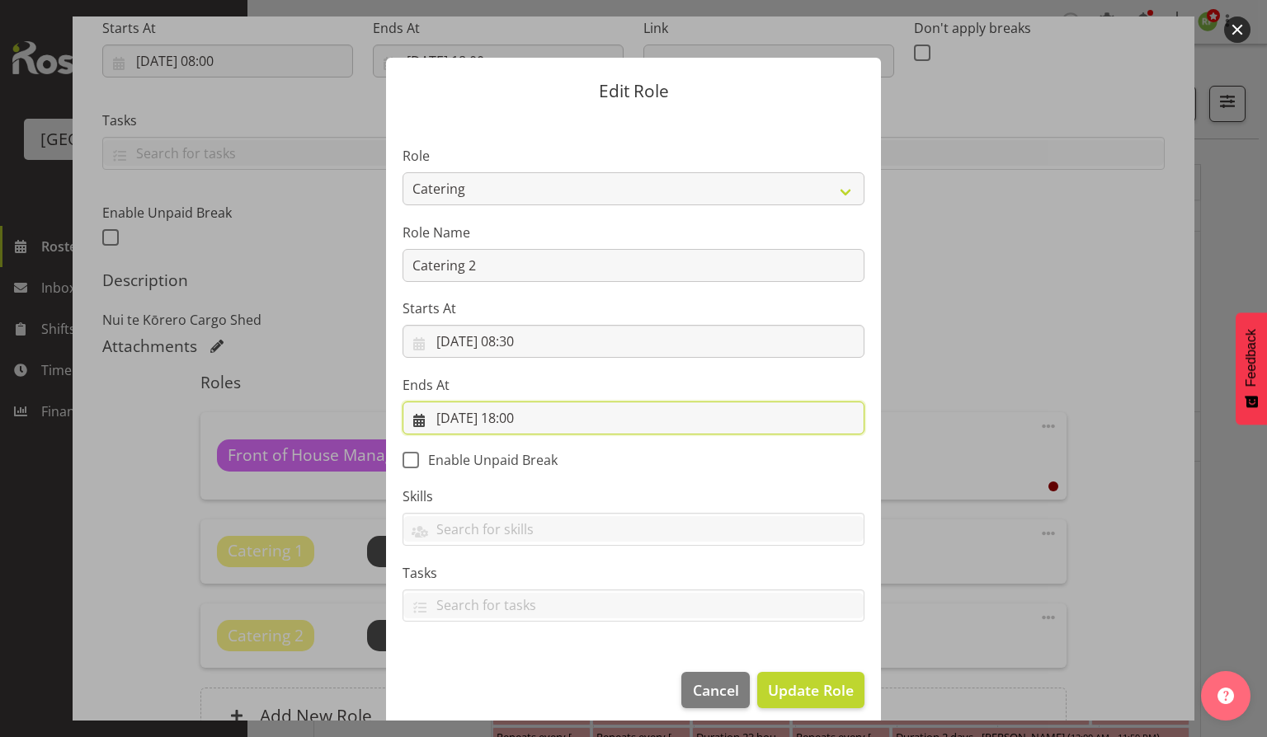
click at [529, 416] on input "[DATE] 18:00" at bounding box center [633, 418] width 462 height 33
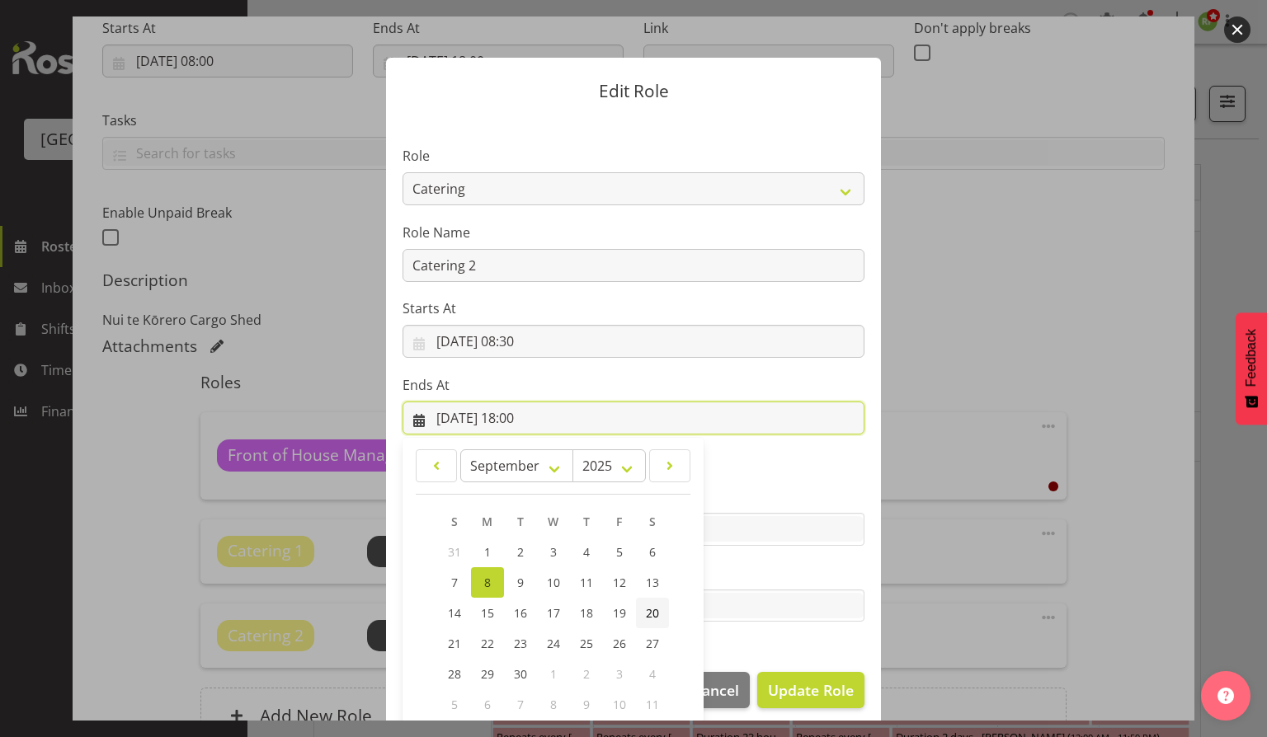
scroll to position [88, 0]
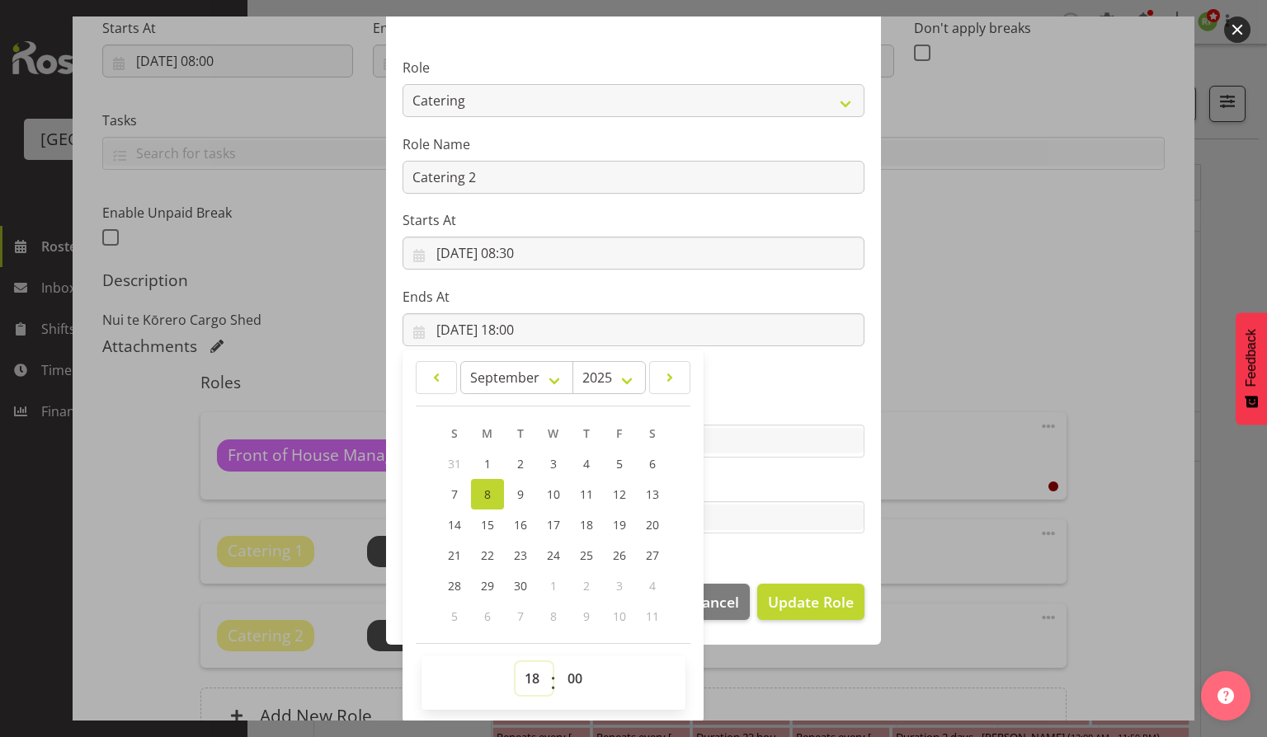
click at [524, 674] on select "00 01 02 03 04 05 06 07 08 09 10 11 12 13 14 15 16 17 18 19 20 21 22 23" at bounding box center [533, 678] width 37 height 33
select select "17"
click at [515, 662] on select "00 01 02 03 04 05 06 07 08 09 10 11 12 13 14 15 16 17 18 19 20 21 22 23" at bounding box center [533, 678] width 37 height 33
type input "[DATE] 17:00"
click at [760, 546] on section "Role Audio Bar Bar Runner Bar Training Box Office Cargo Shed Venue Rep Catering…" at bounding box center [633, 297] width 495 height 539
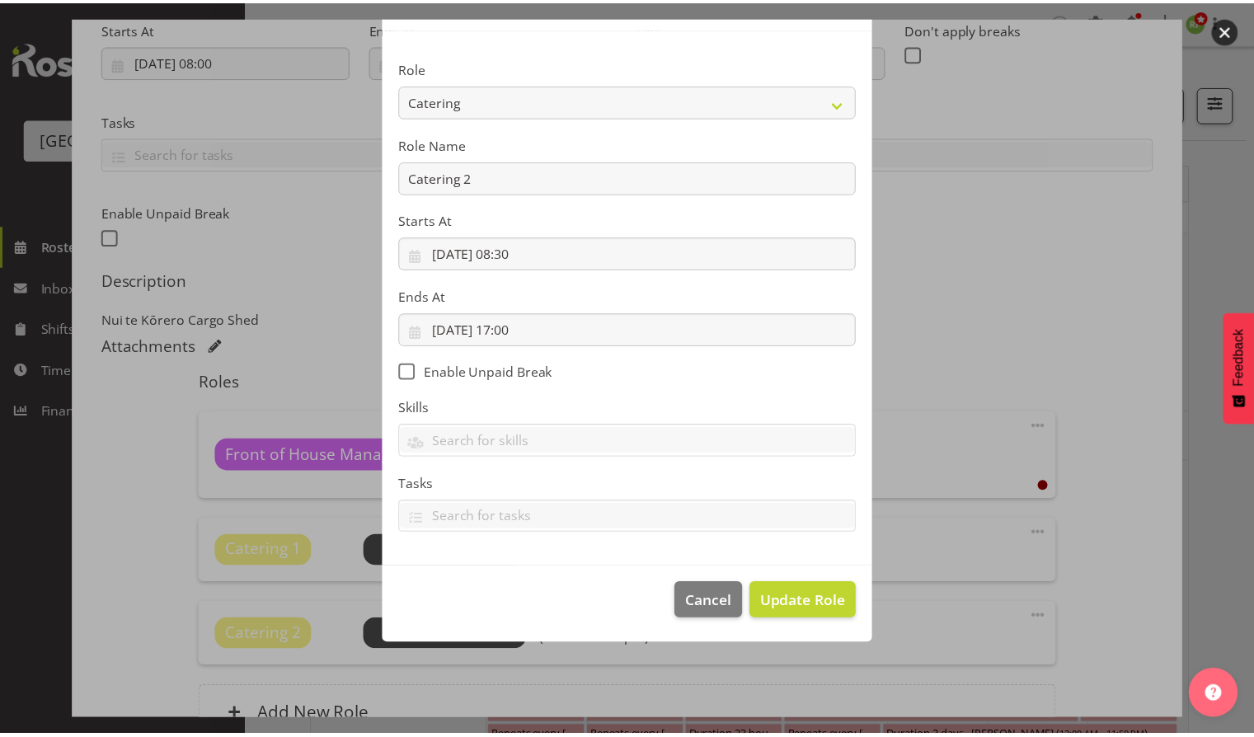
scroll to position [12, 0]
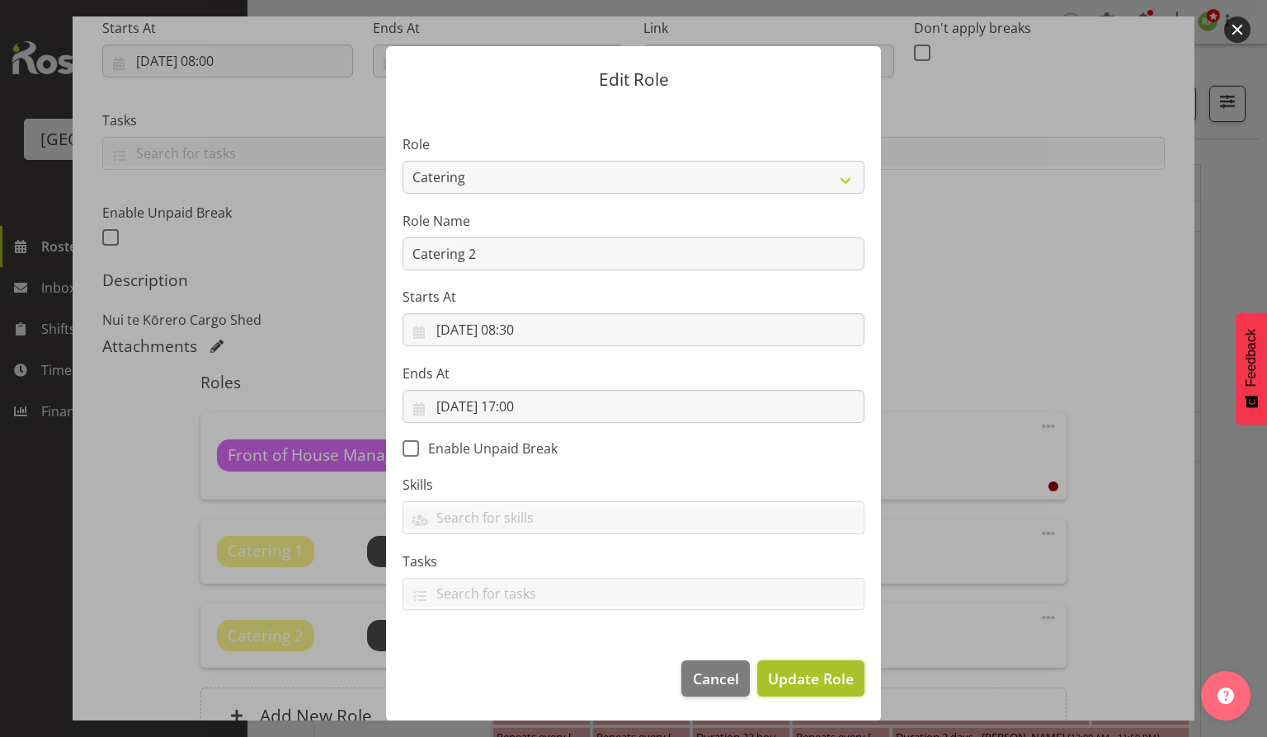
click at [784, 681] on span "Update Role" at bounding box center [811, 678] width 86 height 21
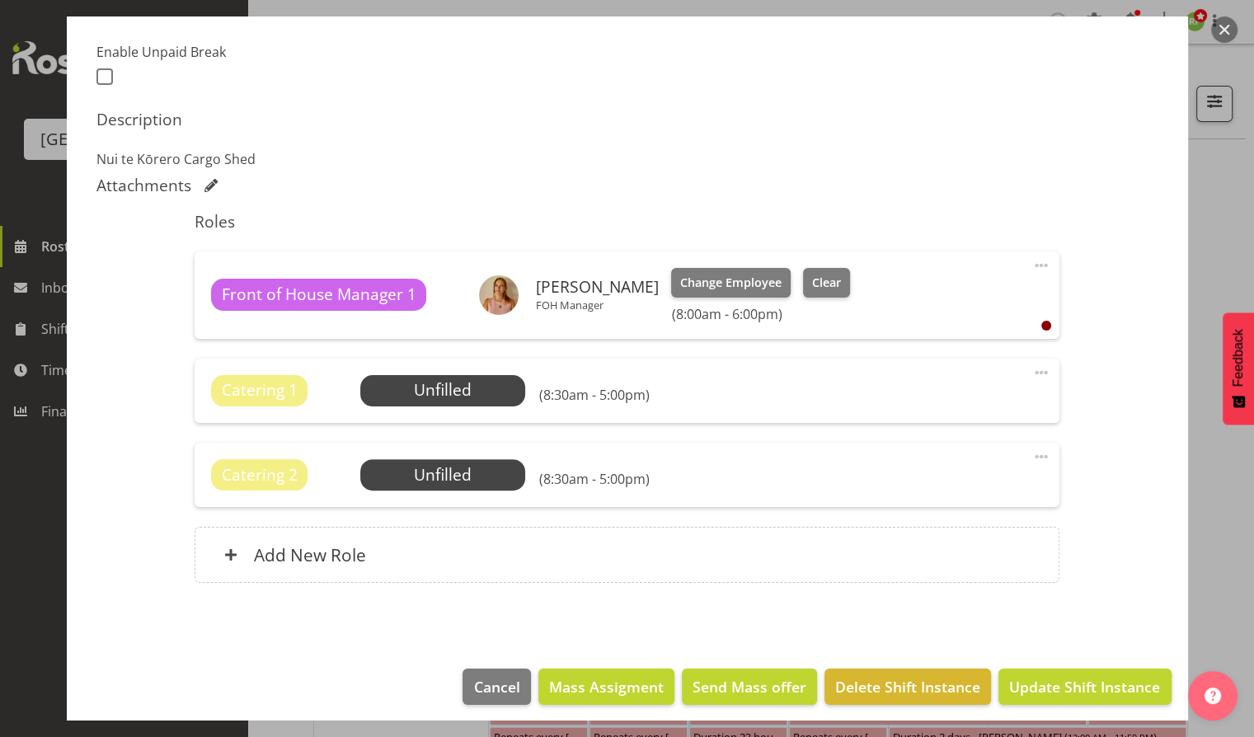
scroll to position [440, 0]
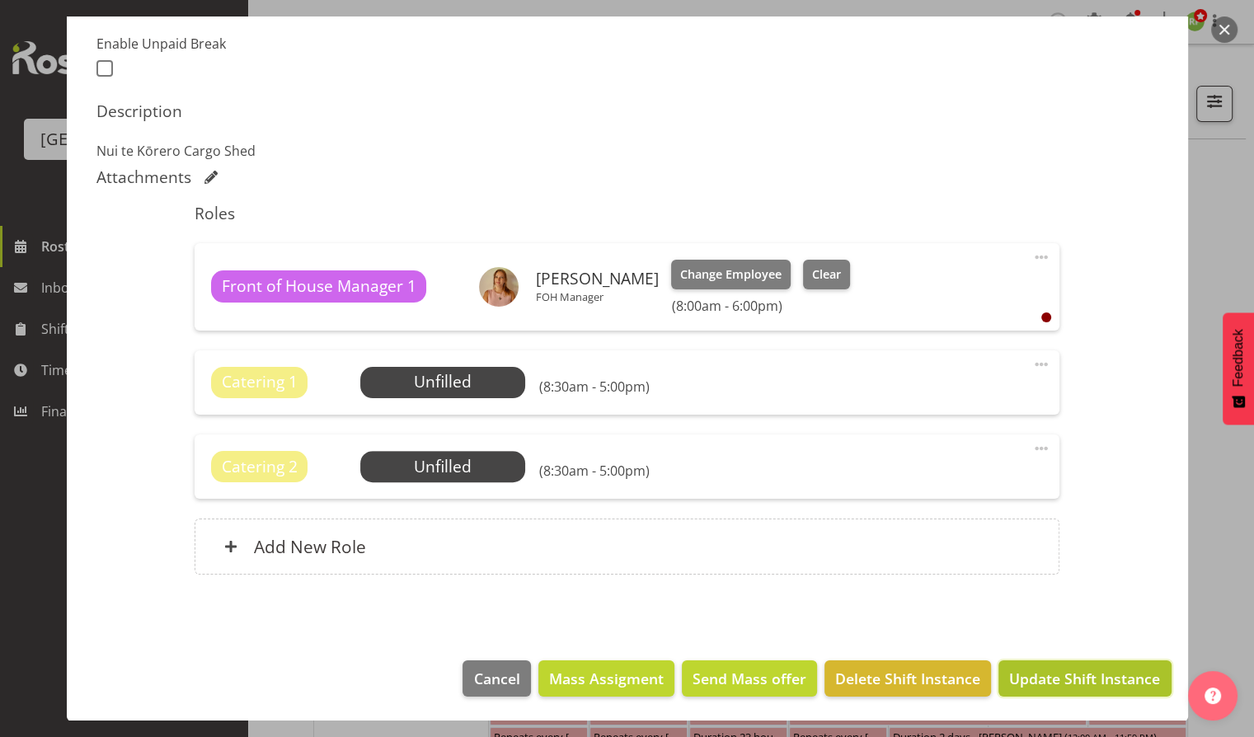
click at [1062, 686] on span "Update Shift Instance" at bounding box center [1084, 678] width 151 height 21
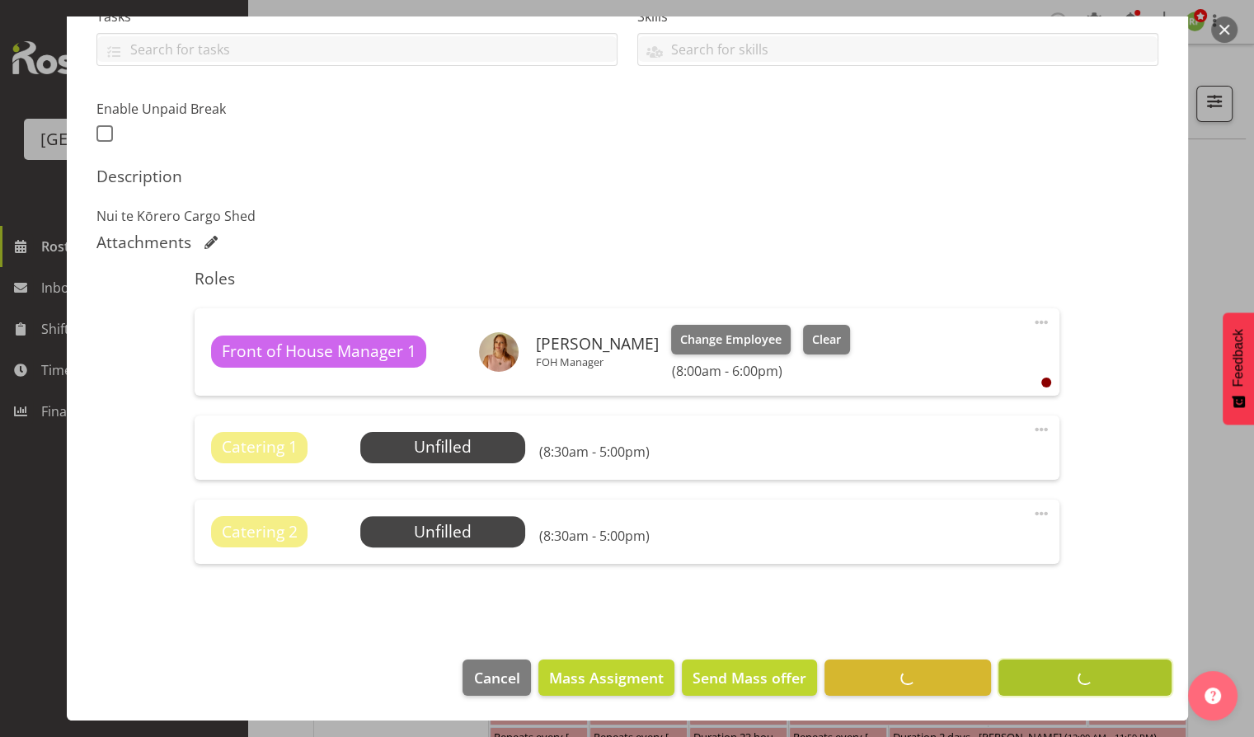
scroll to position [374, 0]
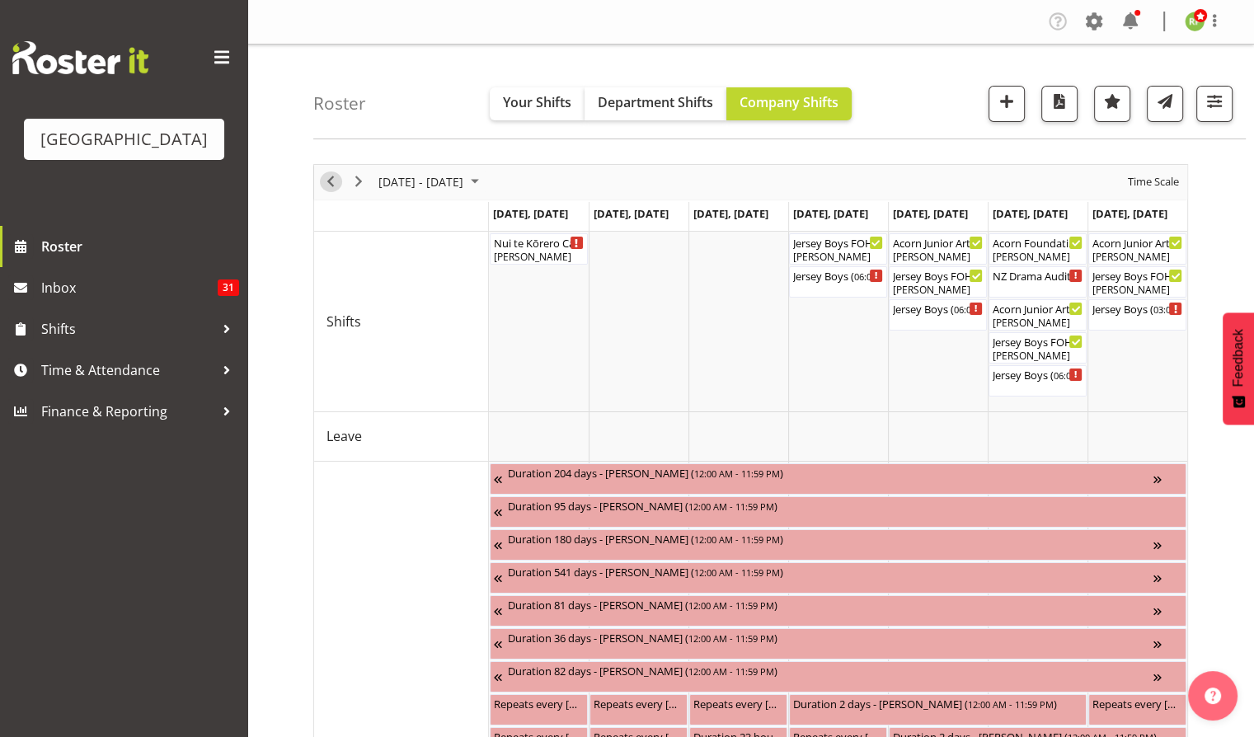
click at [323, 190] on span "Previous" at bounding box center [331, 182] width 20 height 21
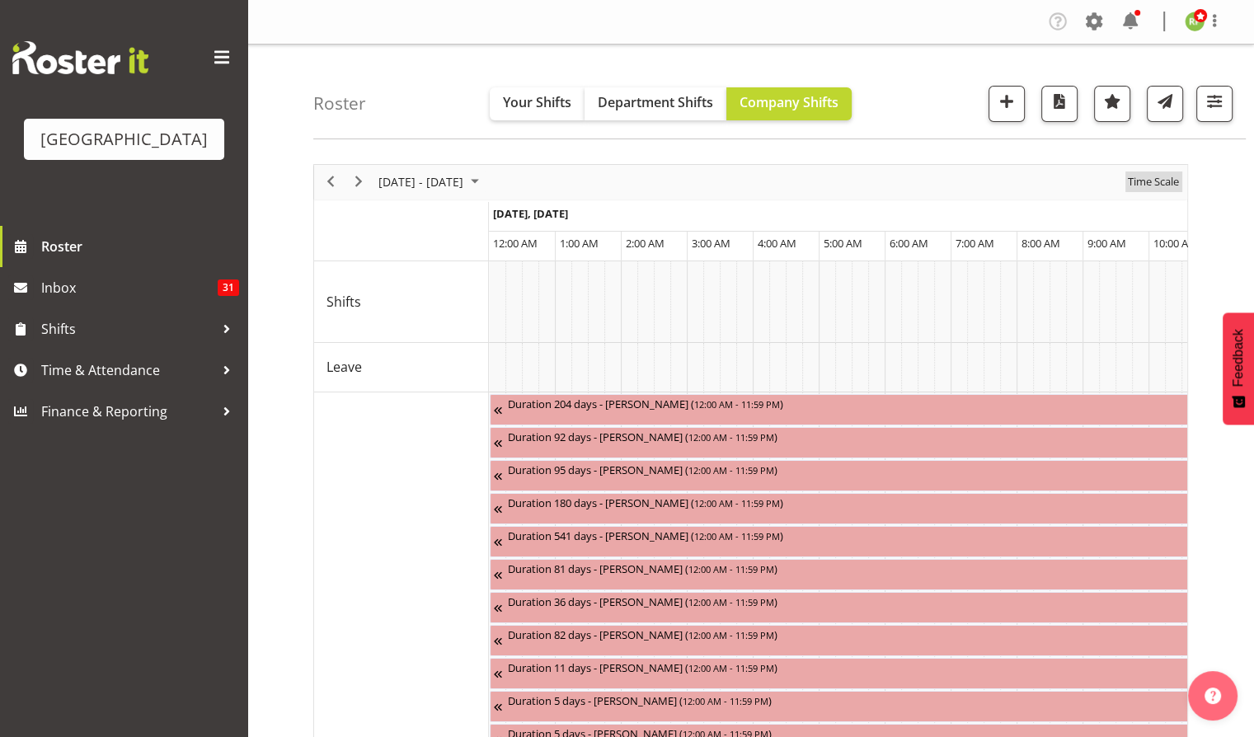
click at [1159, 182] on span "Time Scale" at bounding box center [1153, 182] width 54 height 21
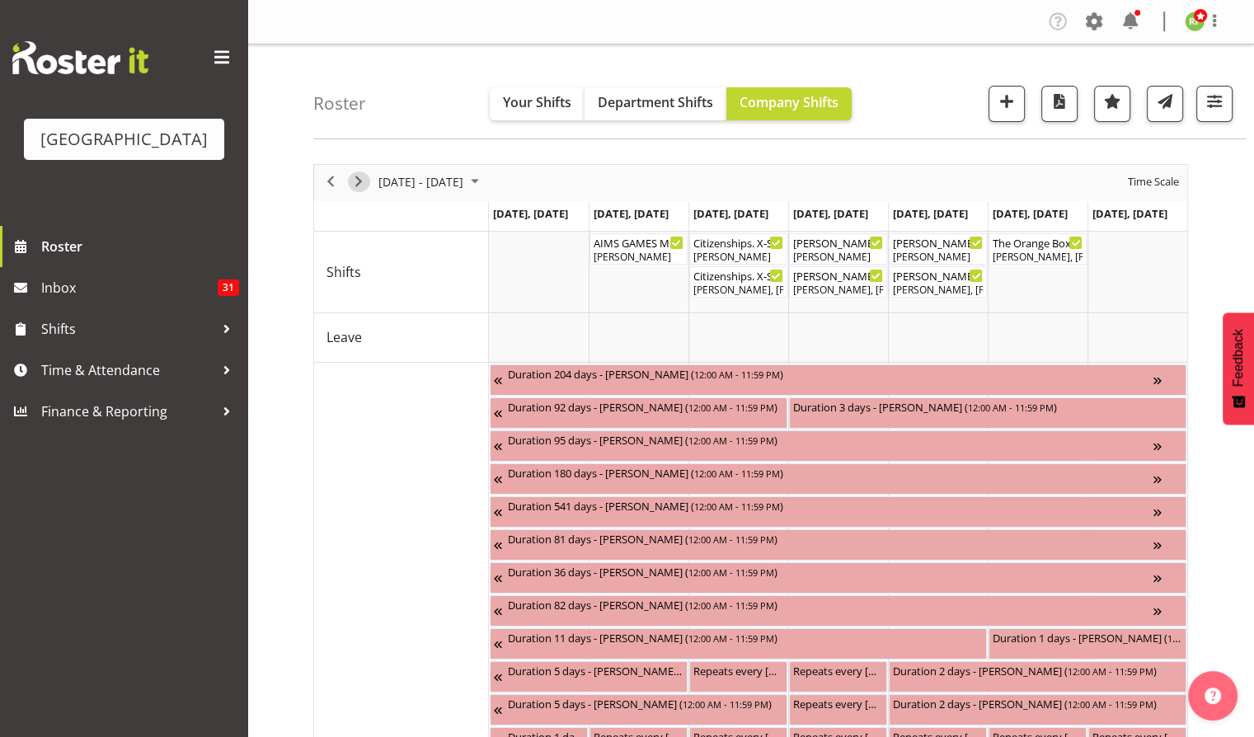
click at [354, 180] on span "Next" at bounding box center [359, 182] width 20 height 21
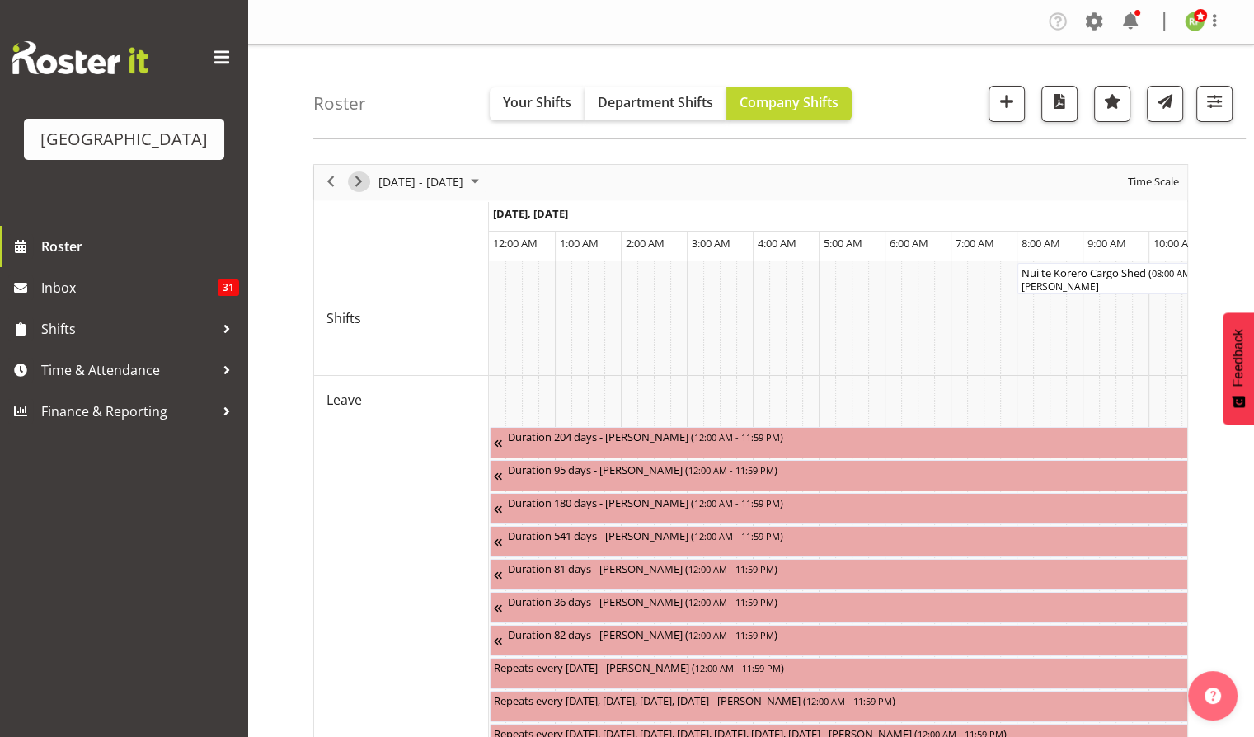
click at [354, 180] on span "Next" at bounding box center [359, 182] width 20 height 21
